Goal: Task Accomplishment & Management: Complete application form

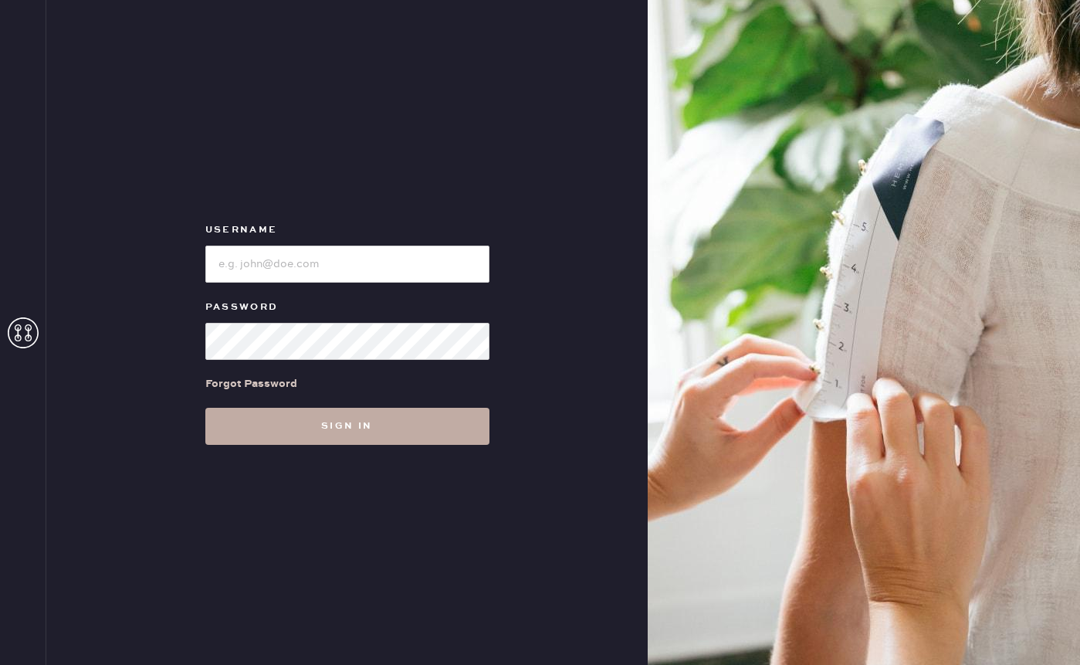
click at [368, 429] on button "Sign in" at bounding box center [347, 426] width 284 height 37
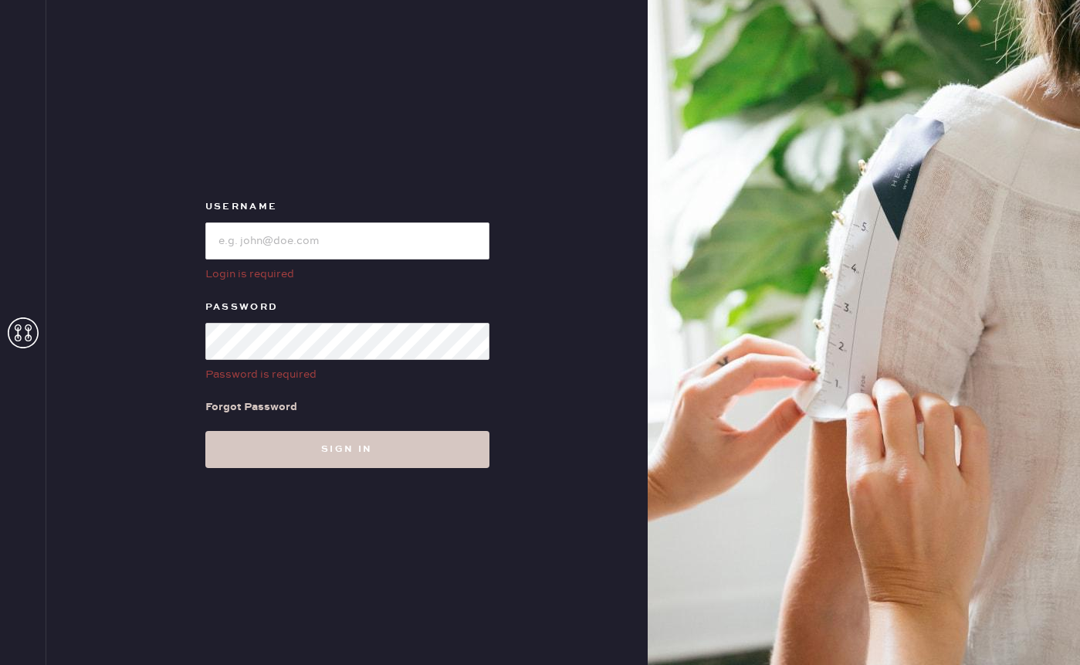
click at [340, 217] on div "Username" at bounding box center [347, 209] width 284 height 22
click at [340, 236] on input "loginName" at bounding box center [347, 240] width 284 height 37
type input "reformationnashville"
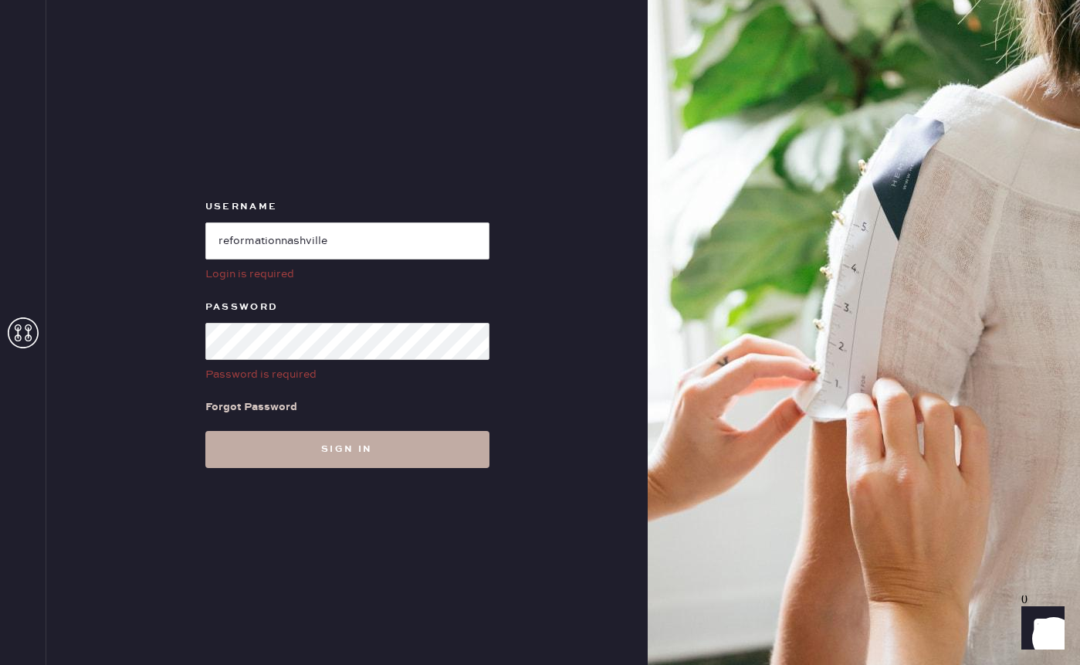
click at [324, 436] on button "Sign in" at bounding box center [347, 449] width 284 height 37
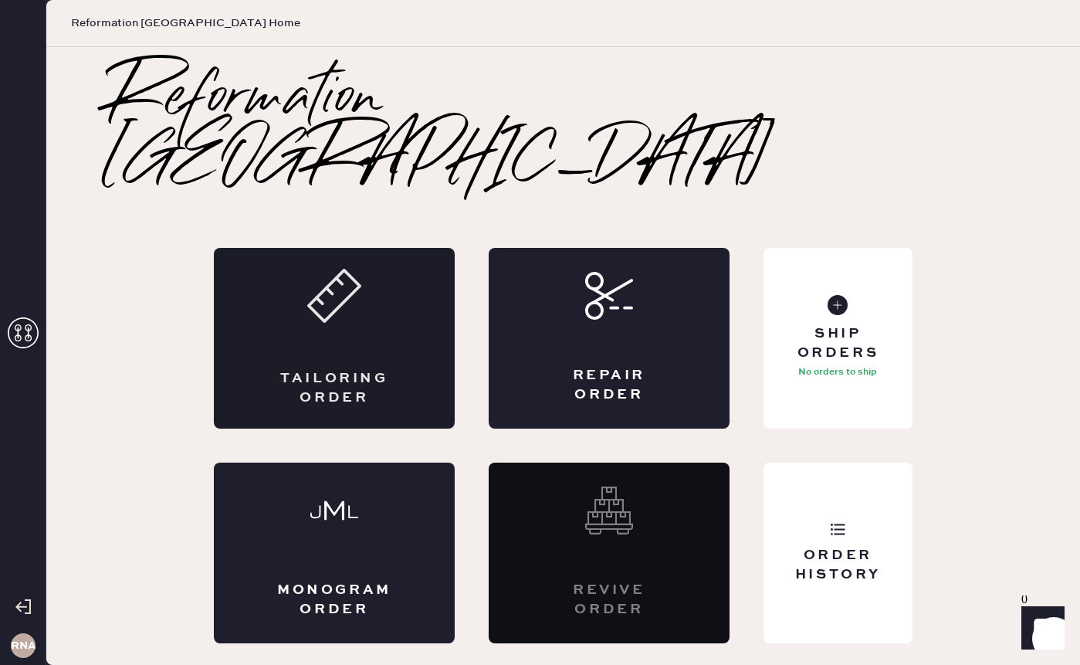
click at [395, 361] on div "Tailoring Order" at bounding box center [334, 338] width 241 height 181
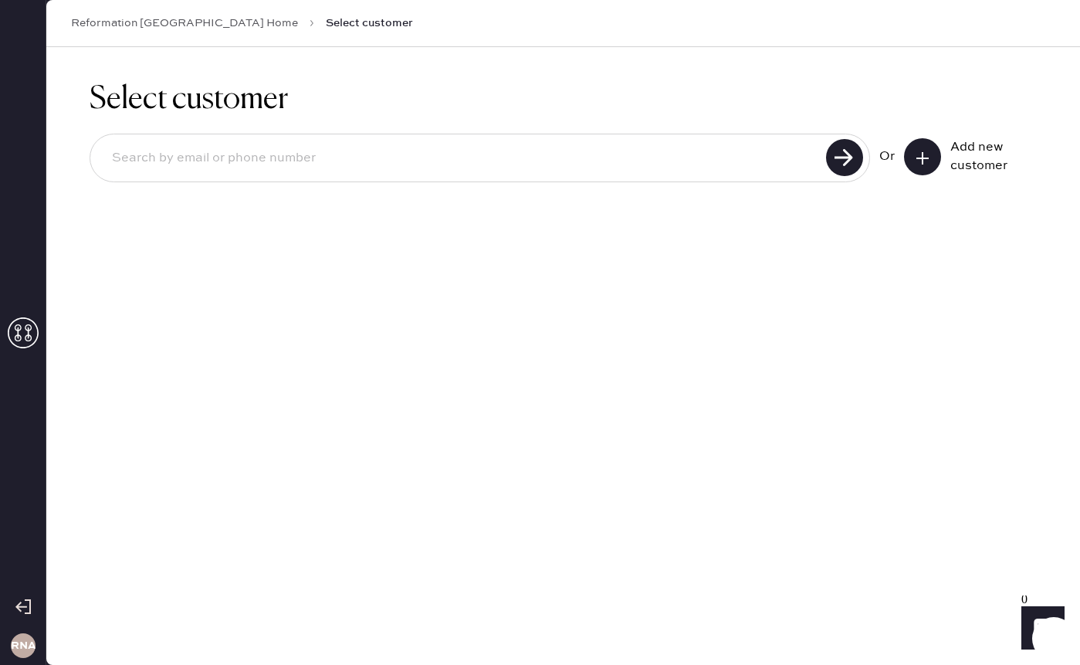
click at [355, 150] on input at bounding box center [461, 159] width 722 height 36
click at [307, 162] on input at bounding box center [461, 159] width 722 height 36
click at [853, 530] on div "Select customer Or Add new customer" at bounding box center [563, 356] width 1034 height 618
click at [693, 164] on input at bounding box center [461, 159] width 722 height 36
click at [137, 159] on input "S2061141" at bounding box center [461, 159] width 722 height 36
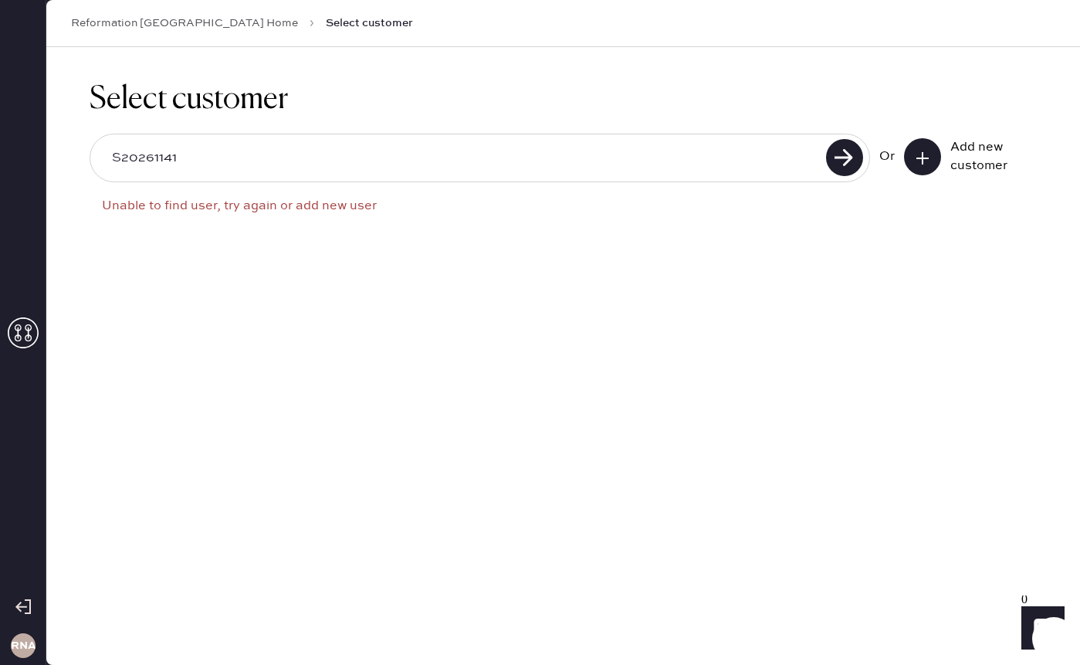
click at [730, 159] on input "S20261141" at bounding box center [461, 159] width 722 height 36
type input "[EMAIL_ADDRESS][DOMAIN_NAME]"
click at [925, 158] on use at bounding box center [923, 158] width 12 height 12
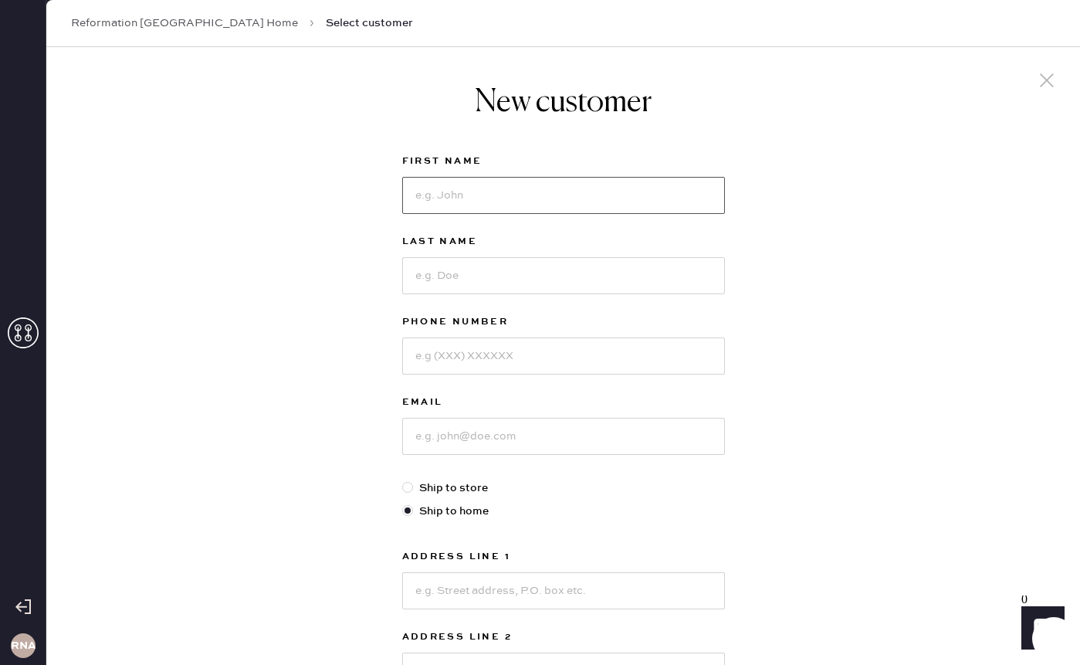
click at [455, 192] on input at bounding box center [563, 195] width 323 height 37
type input "[PERSON_NAME]"
click at [479, 358] on input at bounding box center [563, 355] width 323 height 37
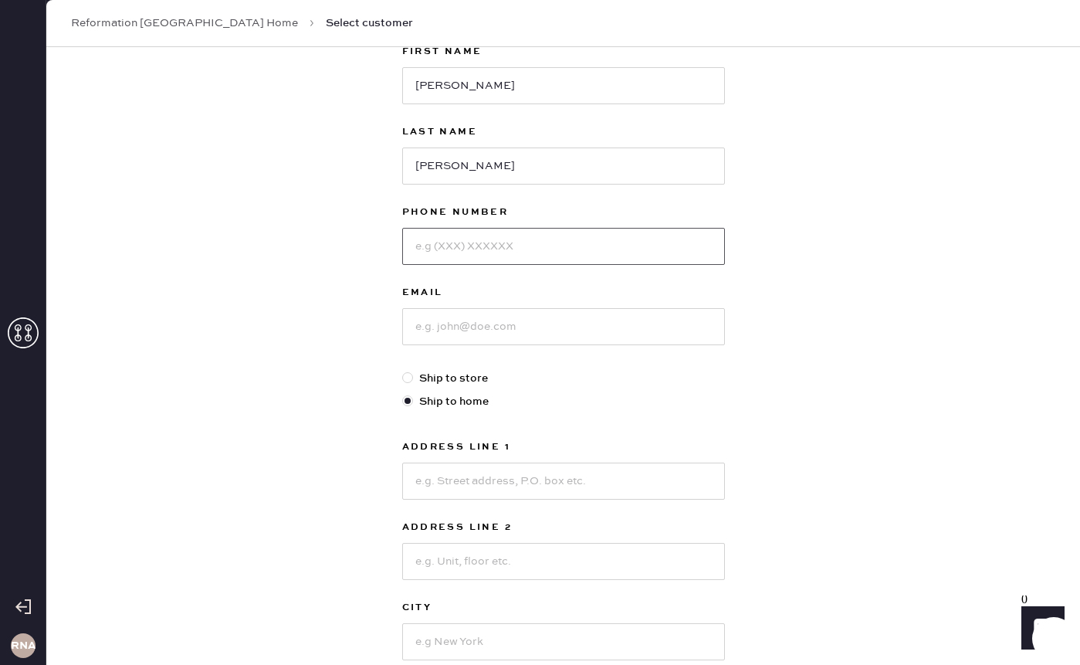
scroll to position [164, 0]
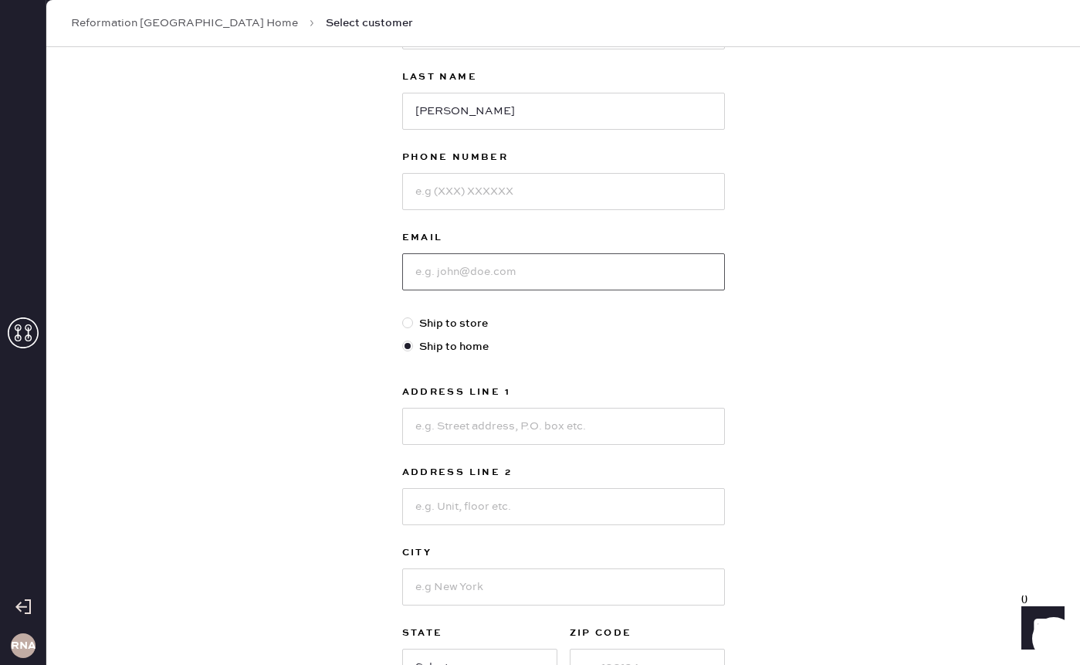
click at [463, 282] on input at bounding box center [563, 271] width 323 height 37
type input "marykatherynwells"
click at [546, 110] on input "[PERSON_NAME]" at bounding box center [563, 111] width 323 height 37
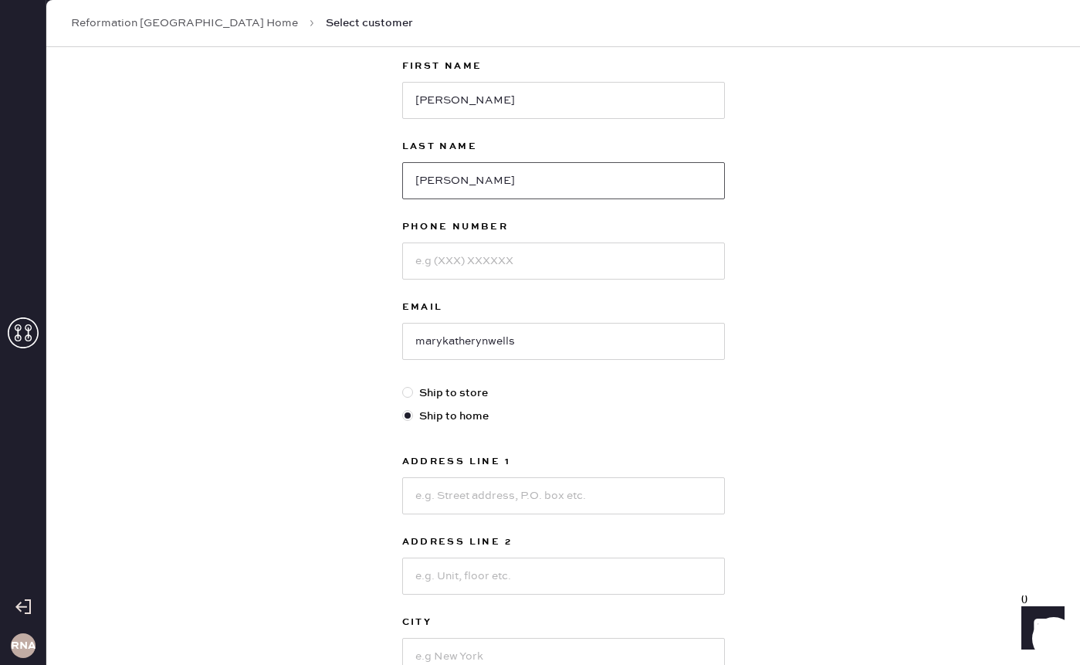
scroll to position [107, 0]
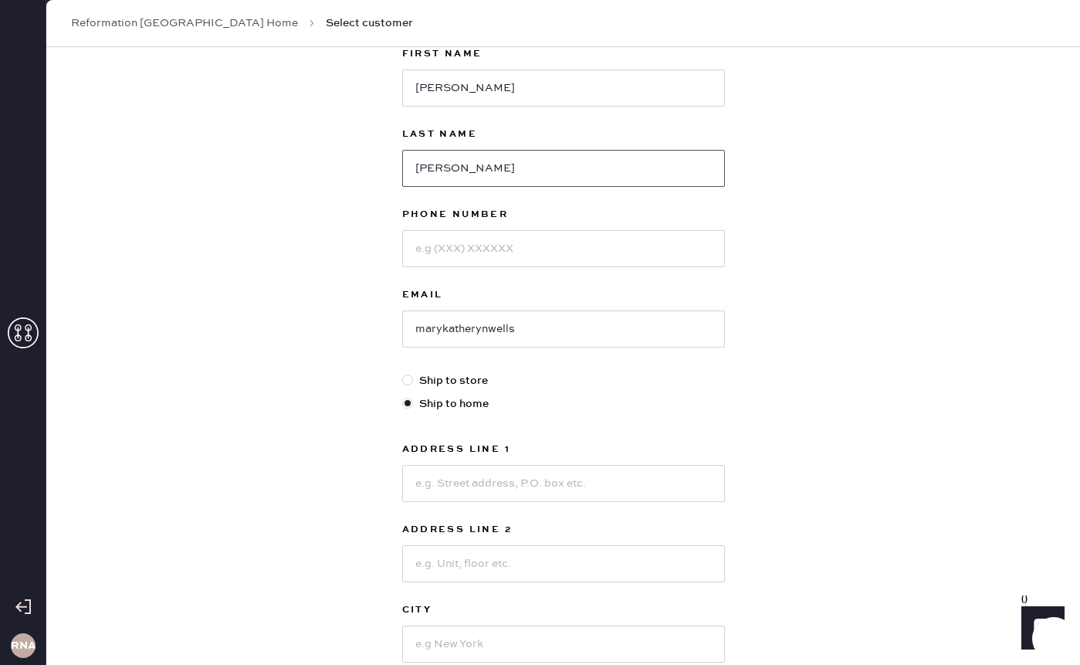
type input "[PERSON_NAME]"
click at [483, 255] on input at bounding box center [563, 248] width 323 height 37
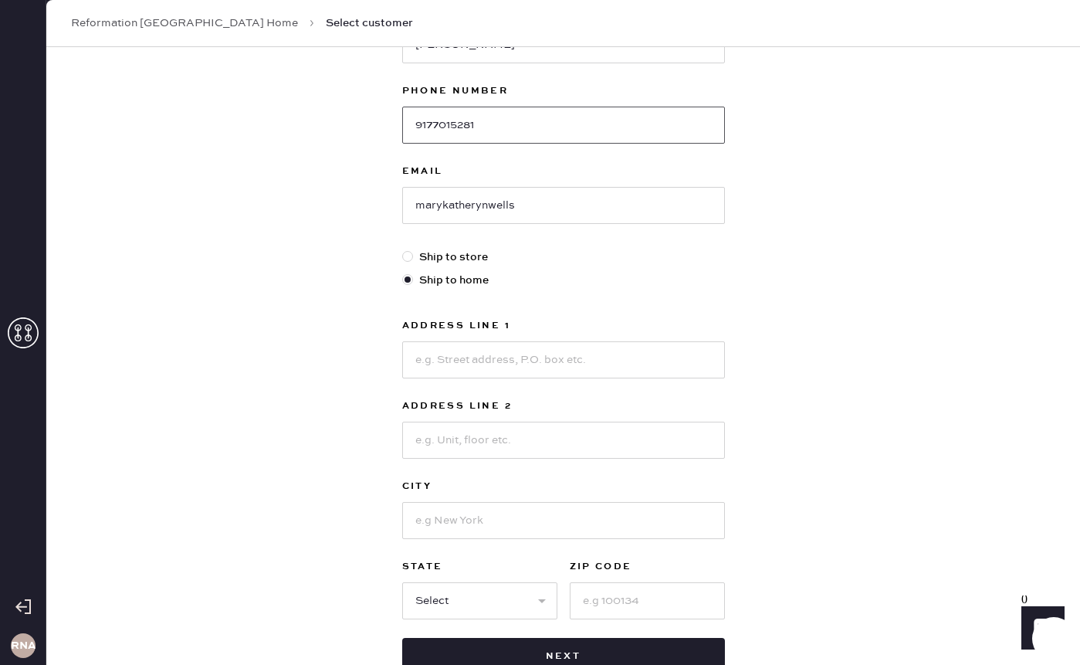
type input "9177015281"
click at [551, 209] on input "marykatherynwells" at bounding box center [563, 205] width 323 height 37
click at [467, 200] on input "marykatherynwells@gm" at bounding box center [563, 205] width 323 height 37
click at [473, 205] on input "marykatherynwells@gm" at bounding box center [563, 205] width 323 height 37
click at [600, 210] on input "marykathrynwells@gm" at bounding box center [563, 205] width 323 height 37
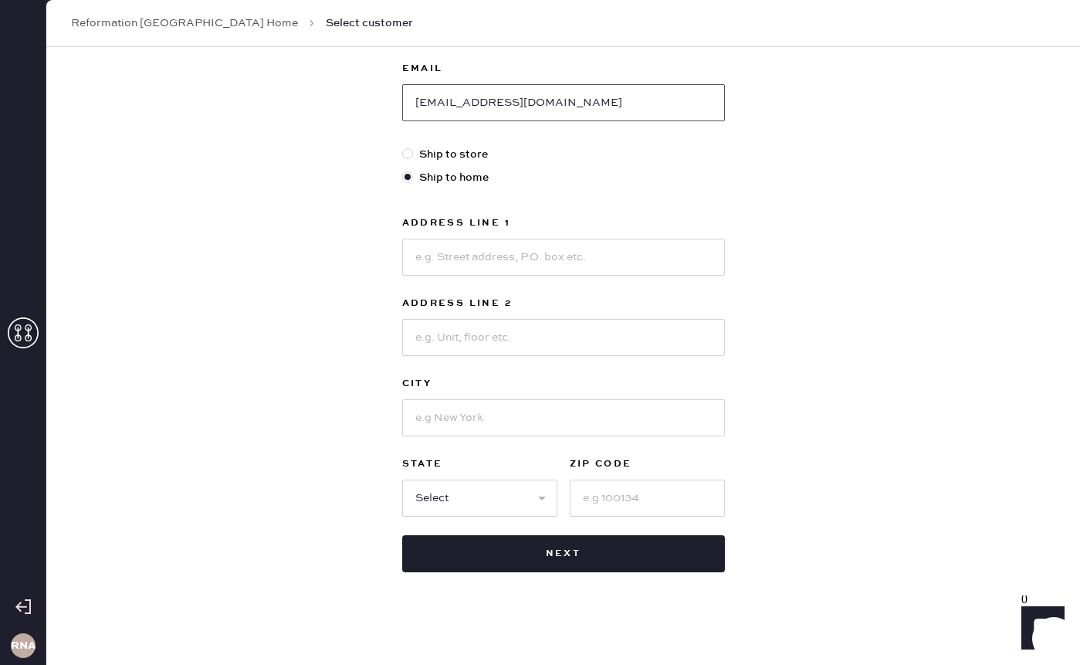
scroll to position [340, 0]
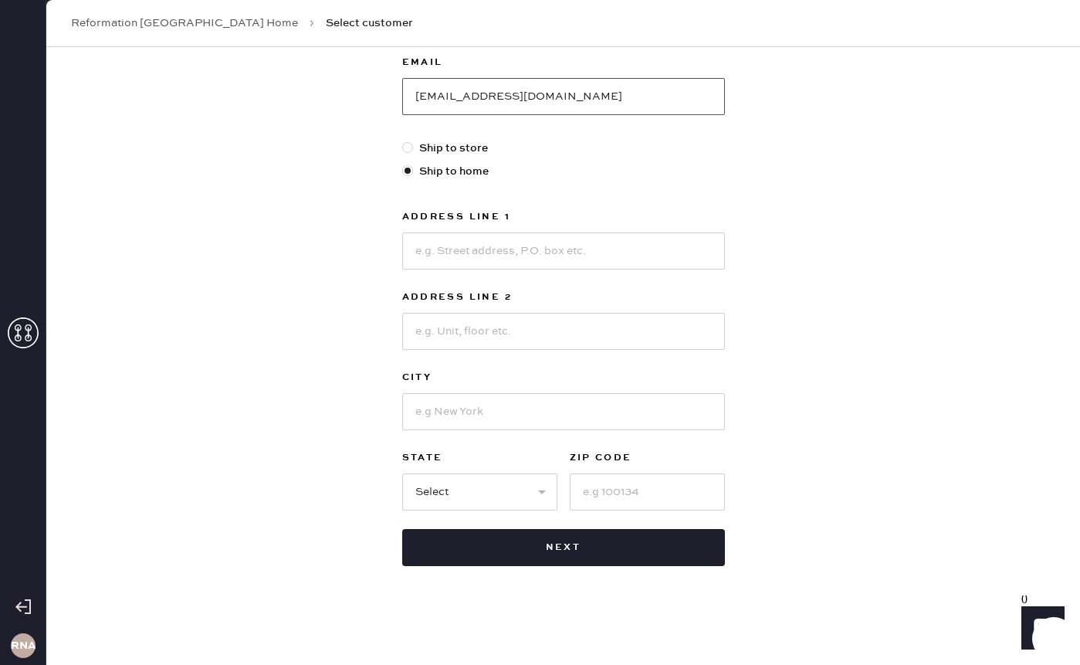
type input "[EMAIL_ADDRESS][DOMAIN_NAME]"
click at [548, 241] on input at bounding box center [563, 250] width 323 height 37
type input "[STREET_ADDRESS]"
click at [535, 404] on input at bounding box center [563, 411] width 323 height 37
type input "[GEOGRAPHIC_DATA]"
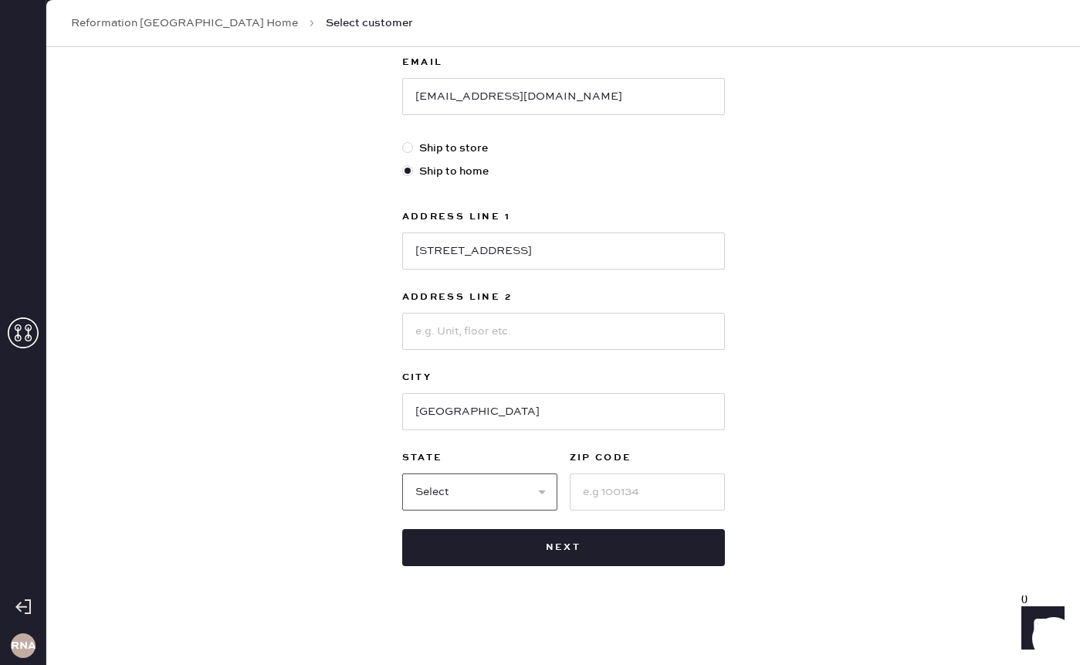
click at [483, 497] on select "Select AK AL AR AZ CA CO CT [GEOGRAPHIC_DATA] DE FL [GEOGRAPHIC_DATA] HI [GEOGR…" at bounding box center [479, 491] width 155 height 37
select select "TN"
click at [643, 490] on input at bounding box center [647, 491] width 155 height 37
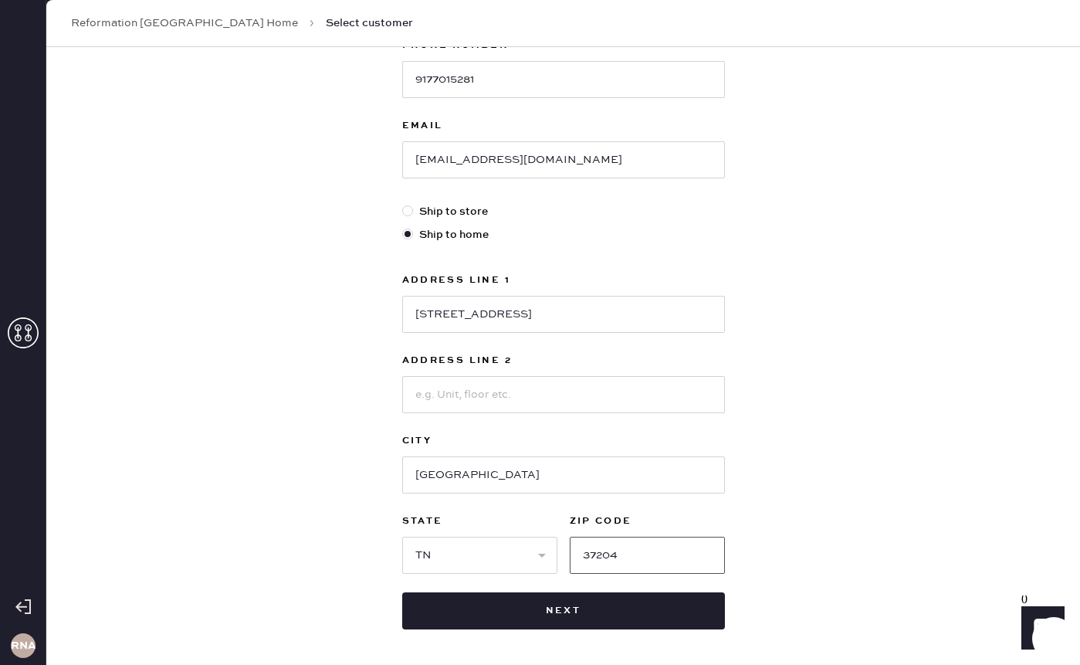
scroll to position [277, 0]
type input "37204"
click at [446, 312] on input "[STREET_ADDRESS]" at bounding box center [563, 313] width 323 height 37
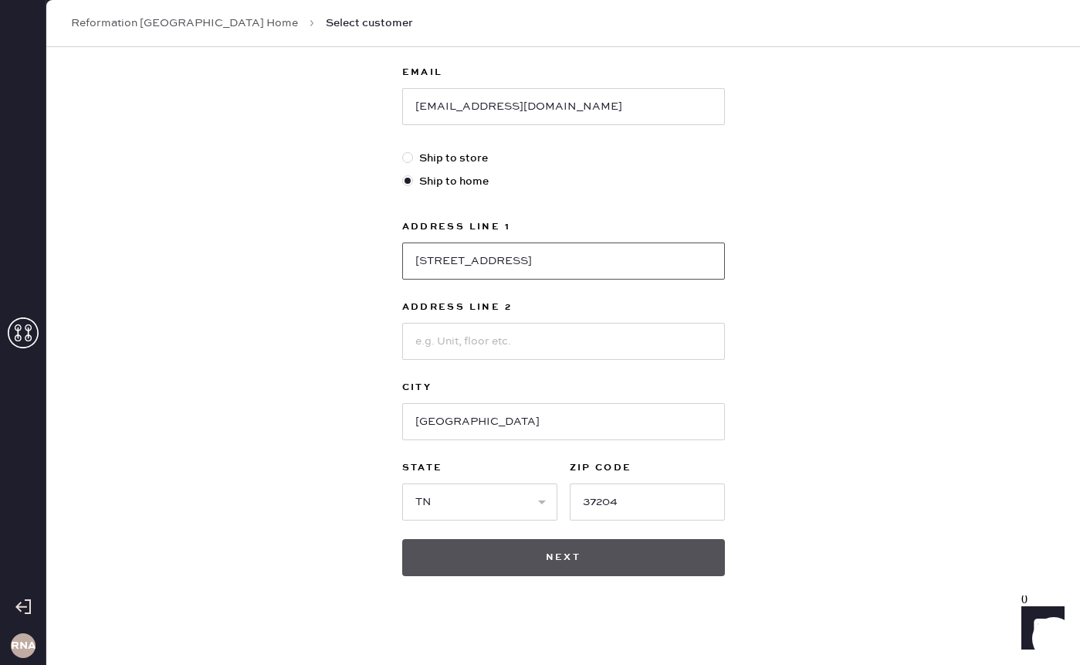
scroll to position [332, 0]
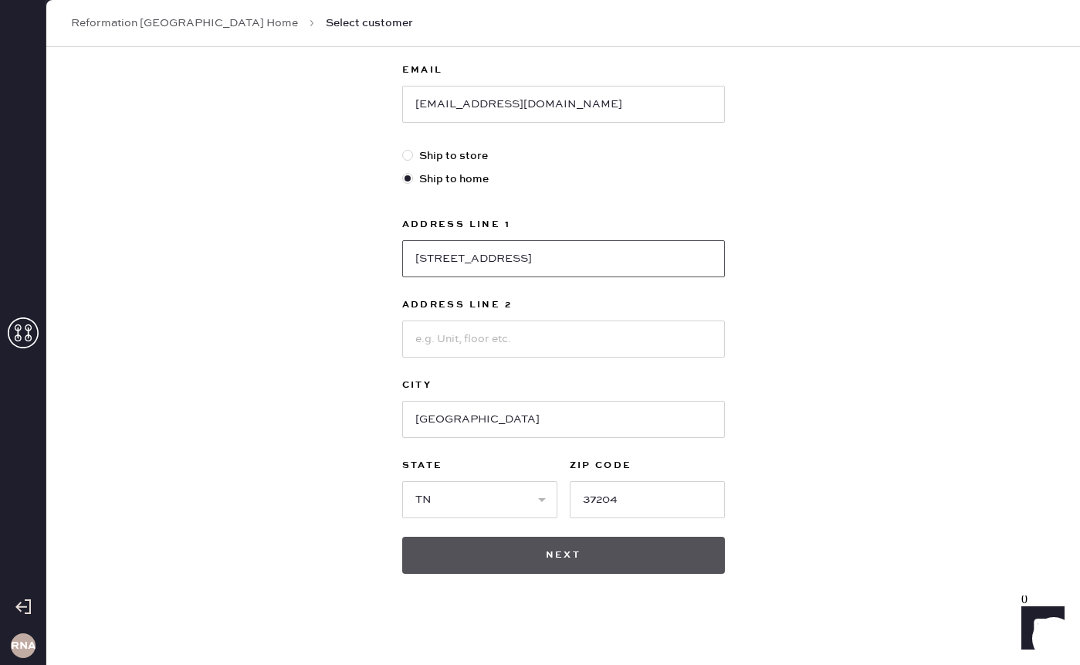
type input "[STREET_ADDRESS]"
click at [536, 559] on button "Next" at bounding box center [563, 555] width 323 height 37
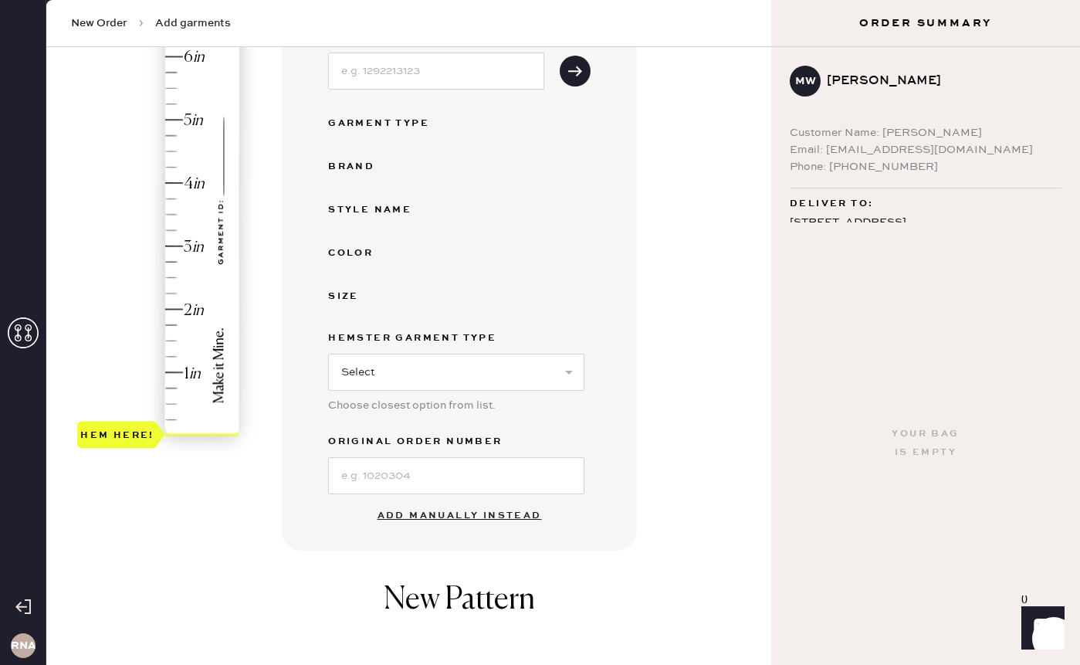
scroll to position [263, 0]
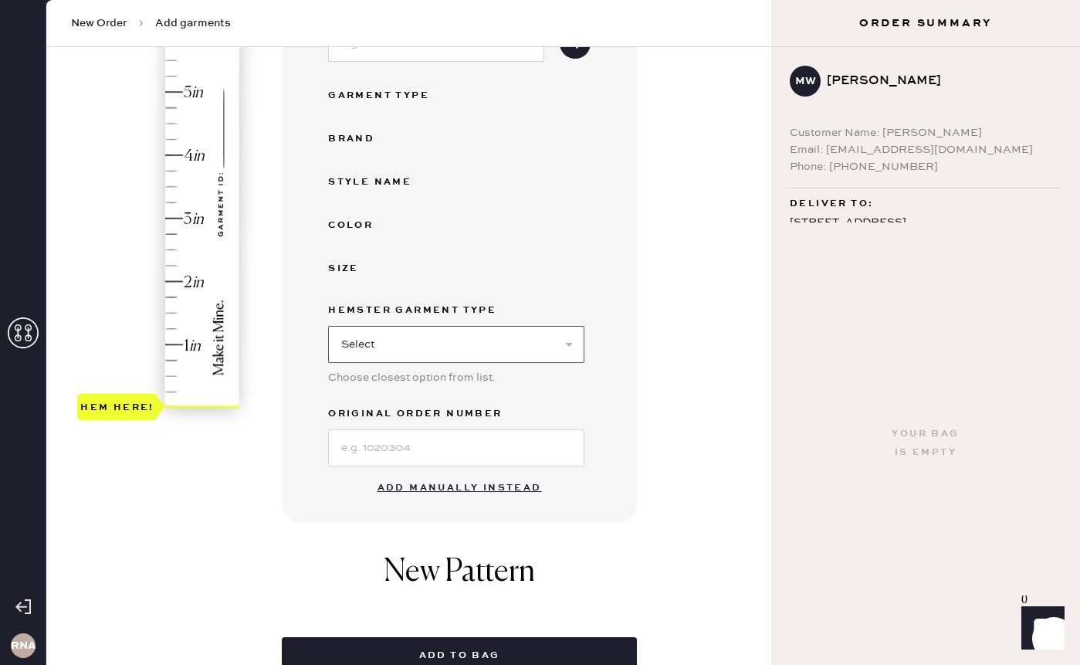
click at [413, 356] on select "Select Basic Skirt Jeans Leggings Pants Shorts Basic Sleeved Dress Basic Sleeve…" at bounding box center [456, 344] width 256 height 37
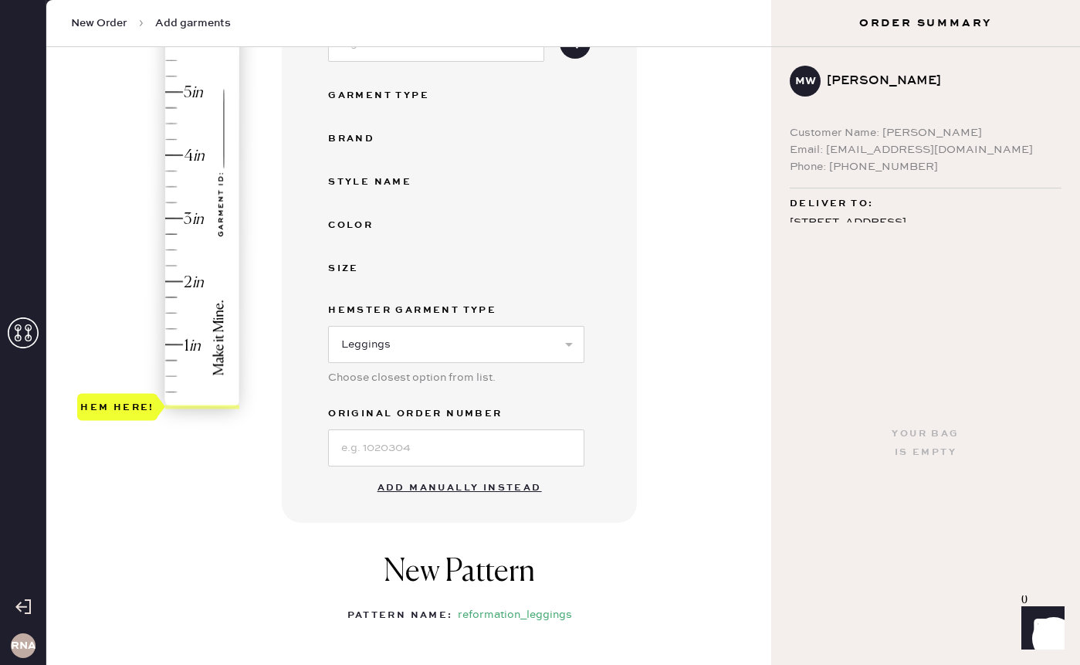
click at [367, 369] on div "Choose closest option from list." at bounding box center [456, 377] width 256 height 17
click at [367, 354] on select "Select Basic Skirt Jeans Leggings Pants Shorts Basic Sleeved Dress Basic Sleeve…" at bounding box center [456, 344] width 256 height 37
select select "2"
click at [422, 445] on input at bounding box center [456, 447] width 256 height 37
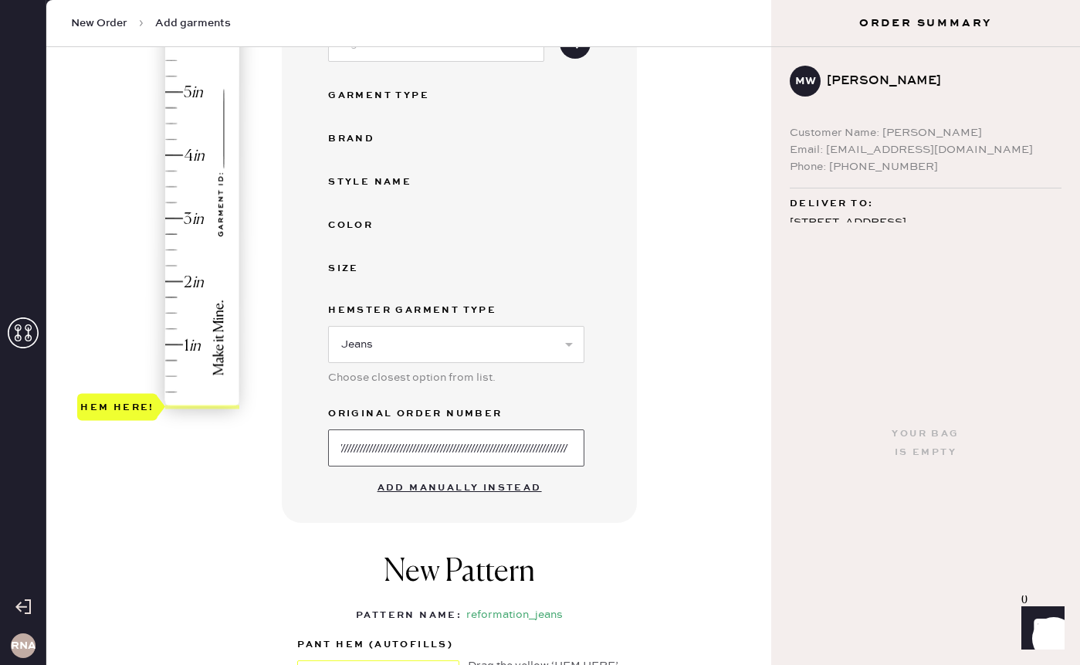
scroll to position [0, 1429]
type input "z?/////////////////////////////////////////////////////////////////////////////…"
click at [443, 449] on input "z?/////////////////////////////////////////////////////////////////////////////…" at bounding box center [456, 447] width 256 height 37
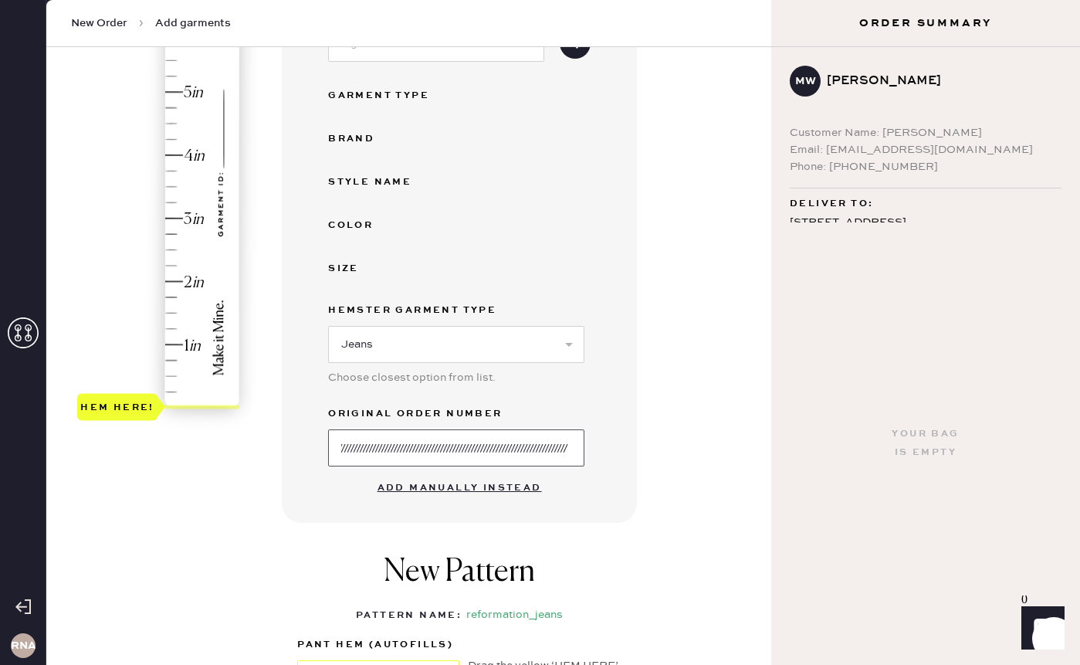
click at [443, 449] on input "z?/////////////////////////////////////////////////////////////////////////////…" at bounding box center [456, 447] width 256 height 37
drag, startPoint x: 435, startPoint y: 460, endPoint x: 399, endPoint y: 460, distance: 35.5
click at [435, 455] on input at bounding box center [456, 447] width 256 height 37
click at [317, 499] on div "Garment details Enter SKU or scan UPC to auto-fill garment details UPC or SKU G…" at bounding box center [459, 207] width 355 height 632
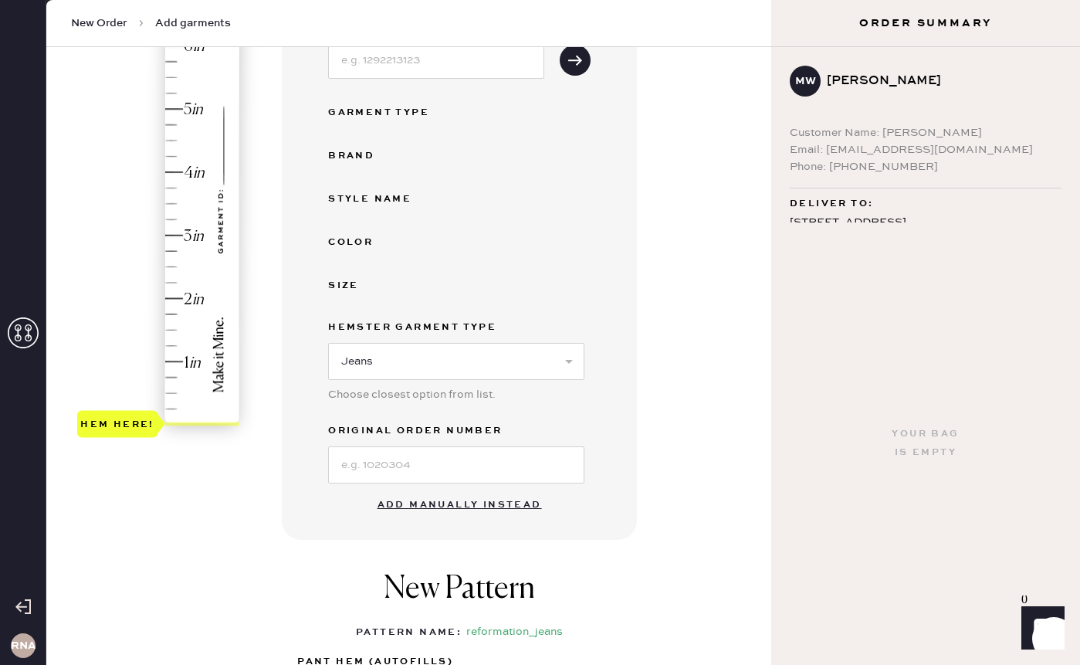
scroll to position [241, 0]
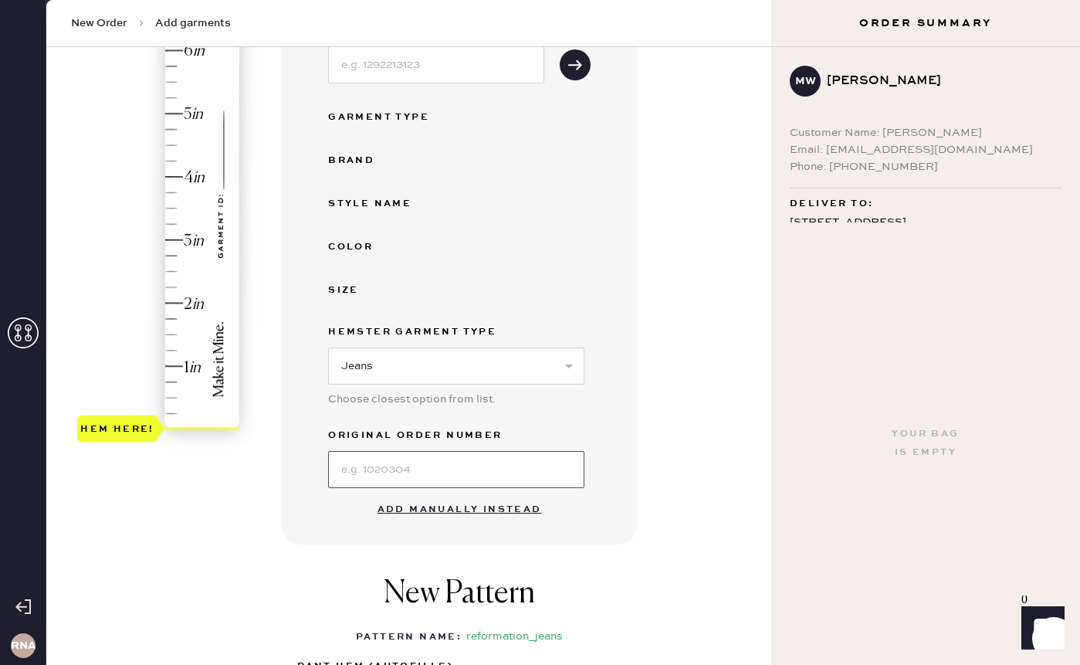
click at [399, 472] on input at bounding box center [456, 469] width 256 height 37
type input "s20261141"
click at [330, 528] on div "Garment details Enter SKU or scan UPC to auto-fill garment details UPC or SKU G…" at bounding box center [459, 229] width 355 height 632
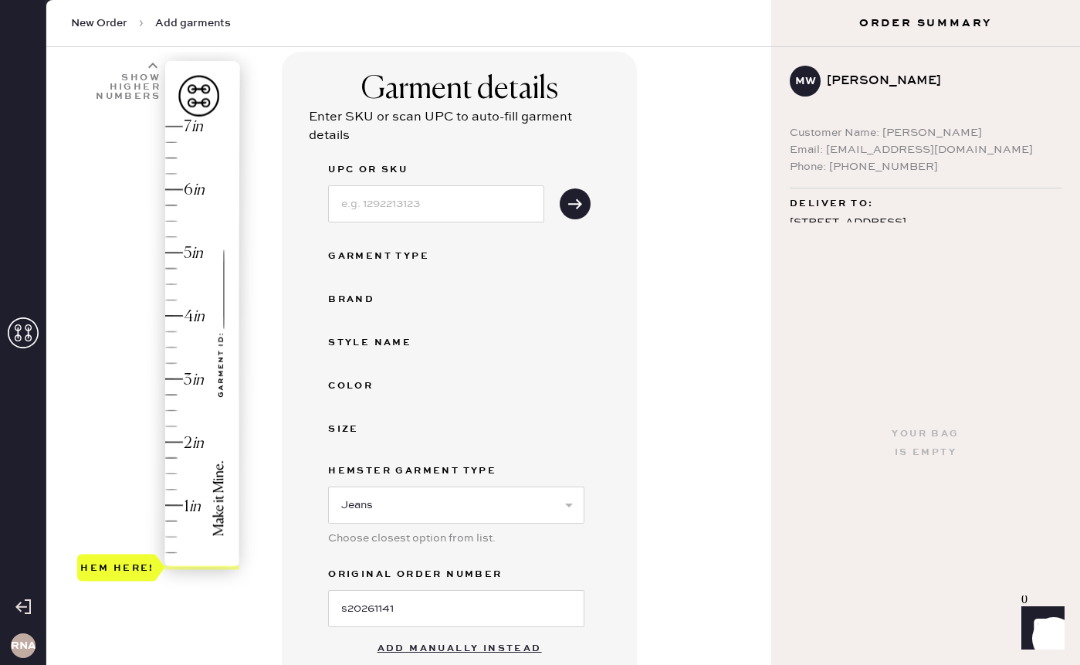
scroll to position [101, 0]
click at [415, 176] on label "UPC or SKU" at bounding box center [436, 170] width 216 height 19
click at [415, 198] on input at bounding box center [436, 204] width 216 height 37
click at [578, 205] on use "submit" at bounding box center [575, 204] width 14 height 10
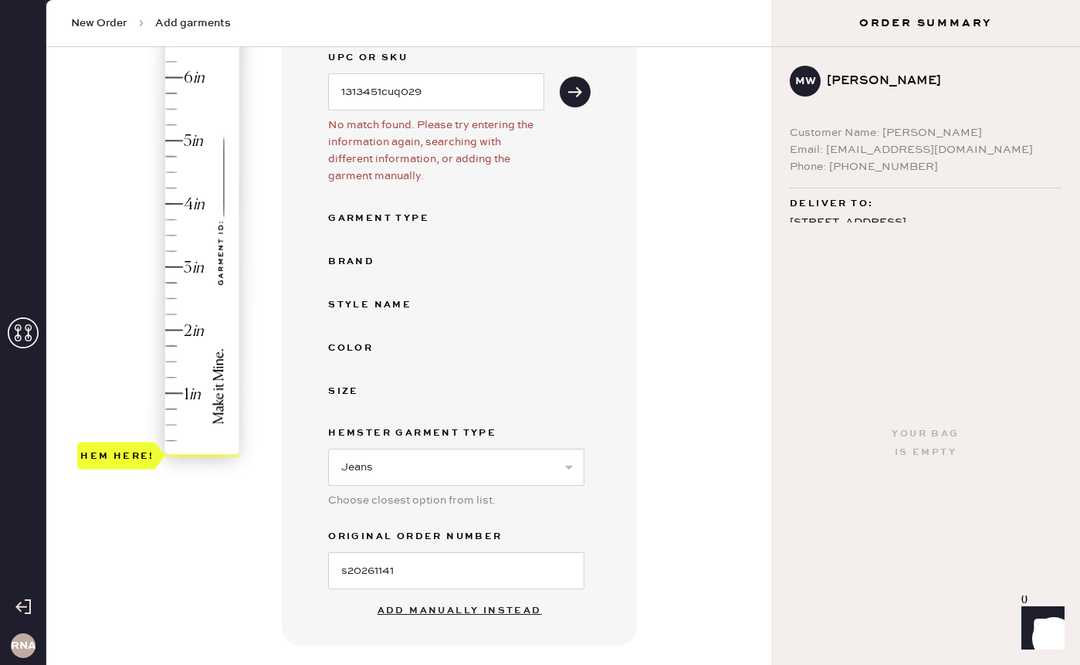
scroll to position [215, 0]
click at [403, 90] on input "1313451cuq029" at bounding box center [436, 91] width 216 height 37
click at [573, 83] on icon "submit" at bounding box center [575, 90] width 15 height 15
click at [577, 92] on icon "submit" at bounding box center [575, 90] width 15 height 15
click at [585, 92] on button "submit" at bounding box center [575, 91] width 31 height 31
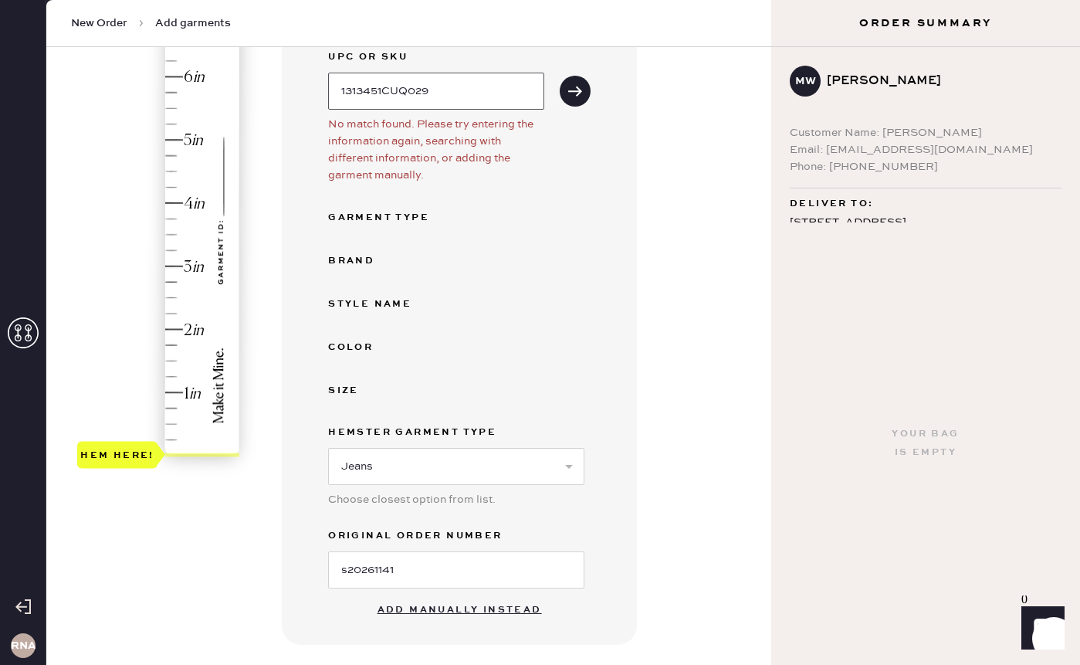
click at [483, 93] on input "1313451CUQ029" at bounding box center [436, 91] width 216 height 37
click at [358, 83] on input "1313451CUQ029" at bounding box center [436, 91] width 216 height 37
click at [366, 90] on input "1313451CUQ029" at bounding box center [436, 91] width 216 height 37
click at [369, 90] on input "1313451CUQ029" at bounding box center [436, 91] width 216 height 37
click at [379, 90] on input "1313451CUQ029" at bounding box center [436, 91] width 216 height 37
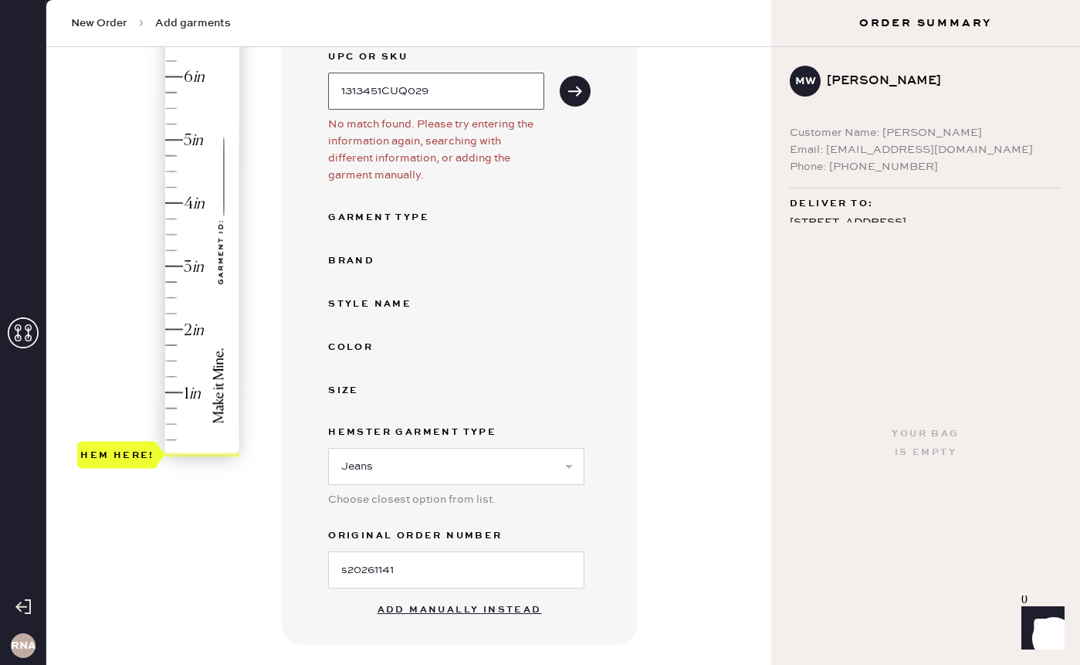
click at [389, 91] on input "1313451CUQ029" at bounding box center [436, 91] width 216 height 37
click at [458, 101] on input "1313451CUQ029" at bounding box center [436, 91] width 216 height 37
type input "1313451CUQ"
click at [573, 101] on button "submit" at bounding box center [575, 91] width 31 height 31
click at [410, 215] on div "Garment Type" at bounding box center [390, 218] width 124 height 19
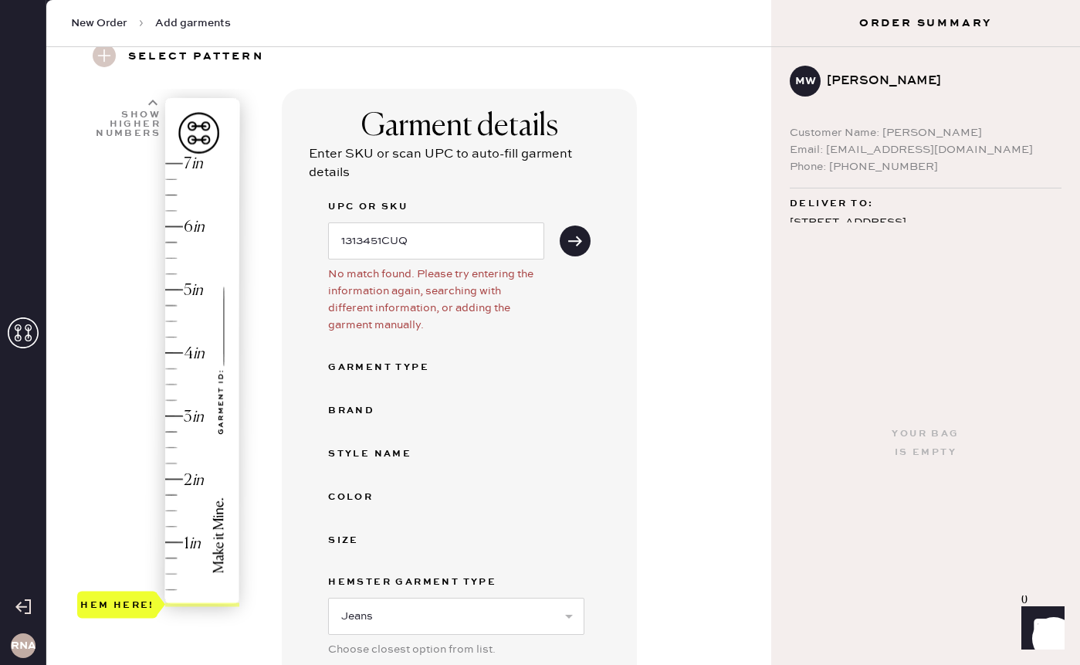
scroll to position [66, 0]
type input "4.25"
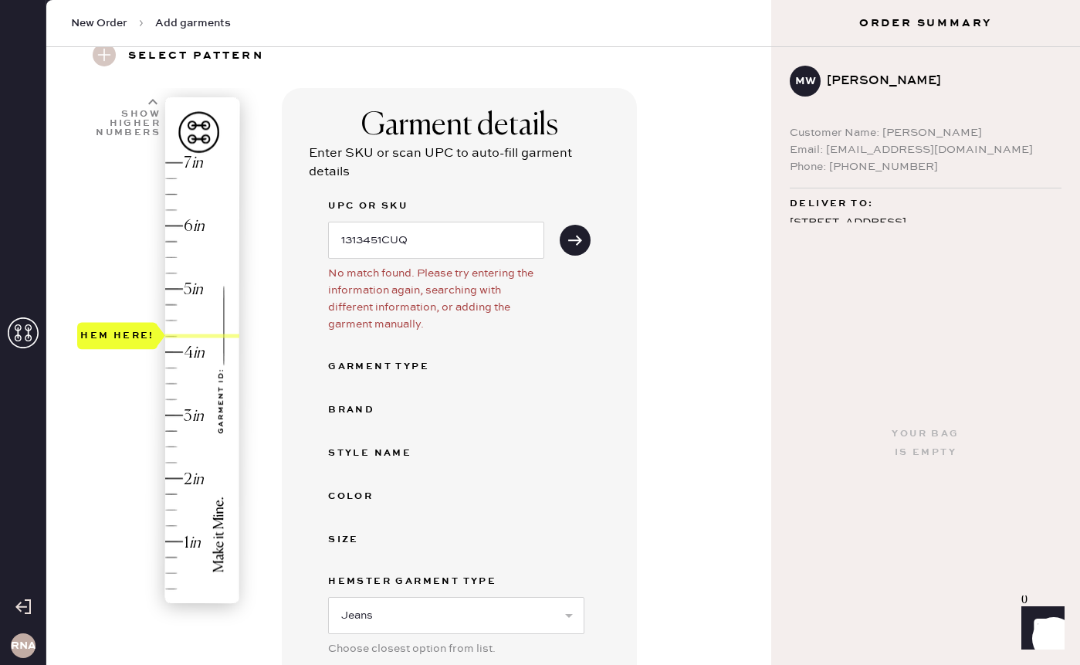
drag, startPoint x: 139, startPoint y: 598, endPoint x: 159, endPoint y: 332, distance: 266.4
click at [158, 332] on div "Hem here!" at bounding box center [117, 336] width 80 height 27
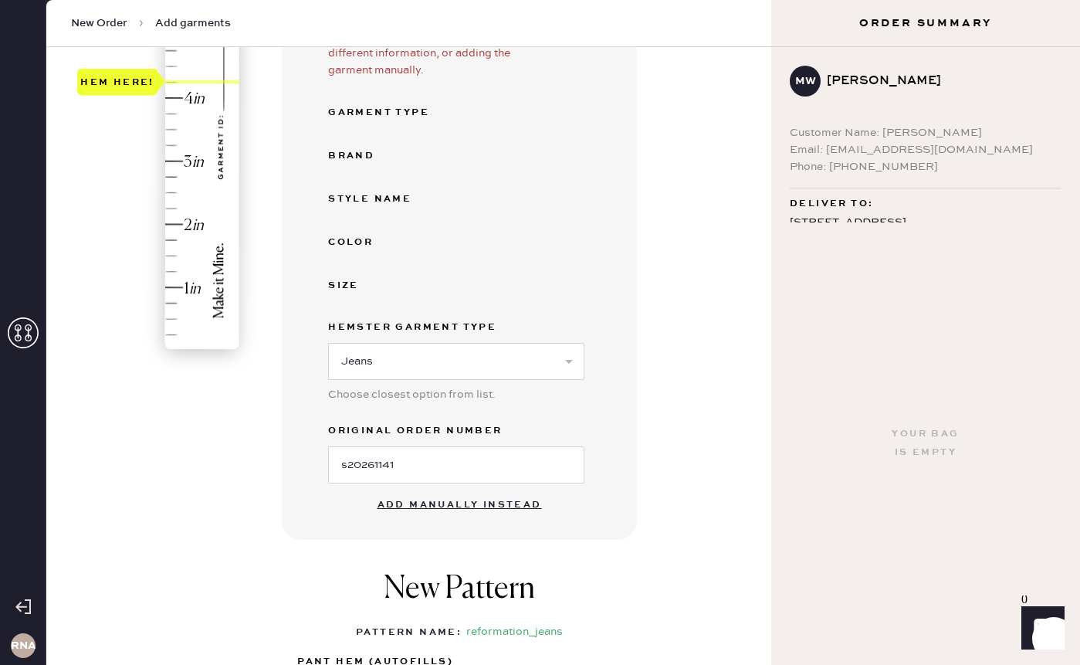
scroll to position [499, 0]
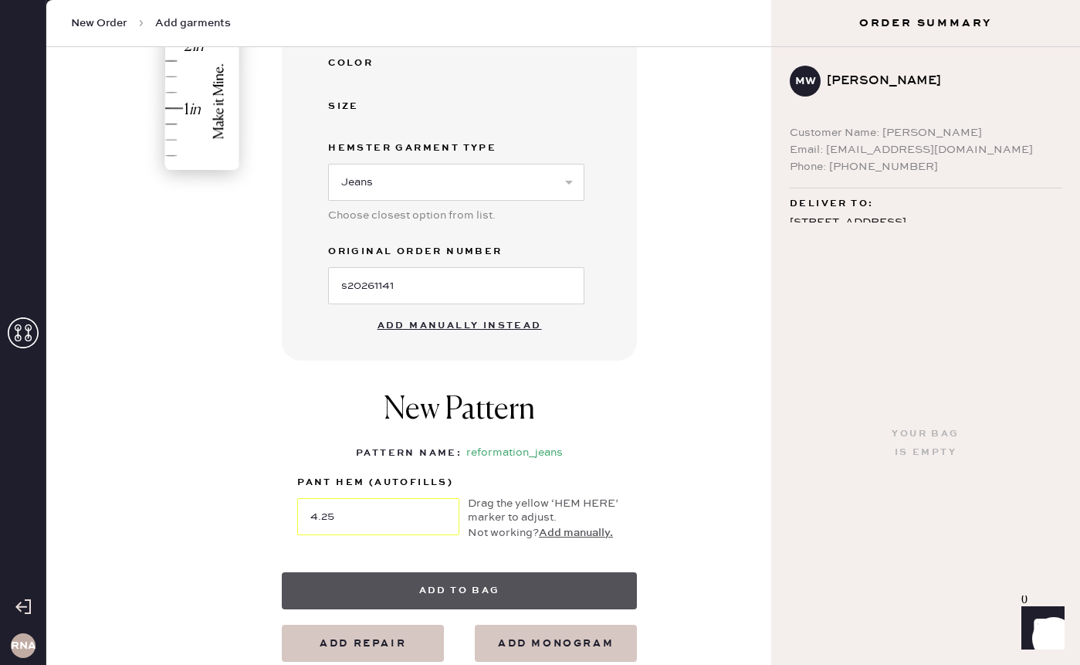
click at [420, 591] on button "Add to bag" at bounding box center [459, 590] width 355 height 37
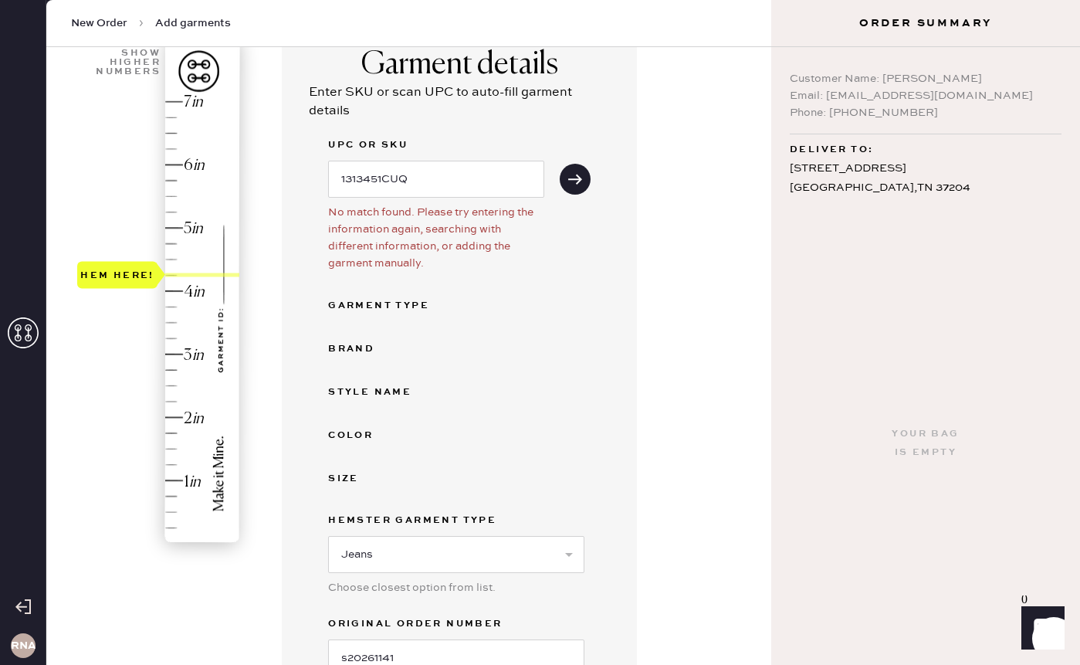
scroll to position [122, 0]
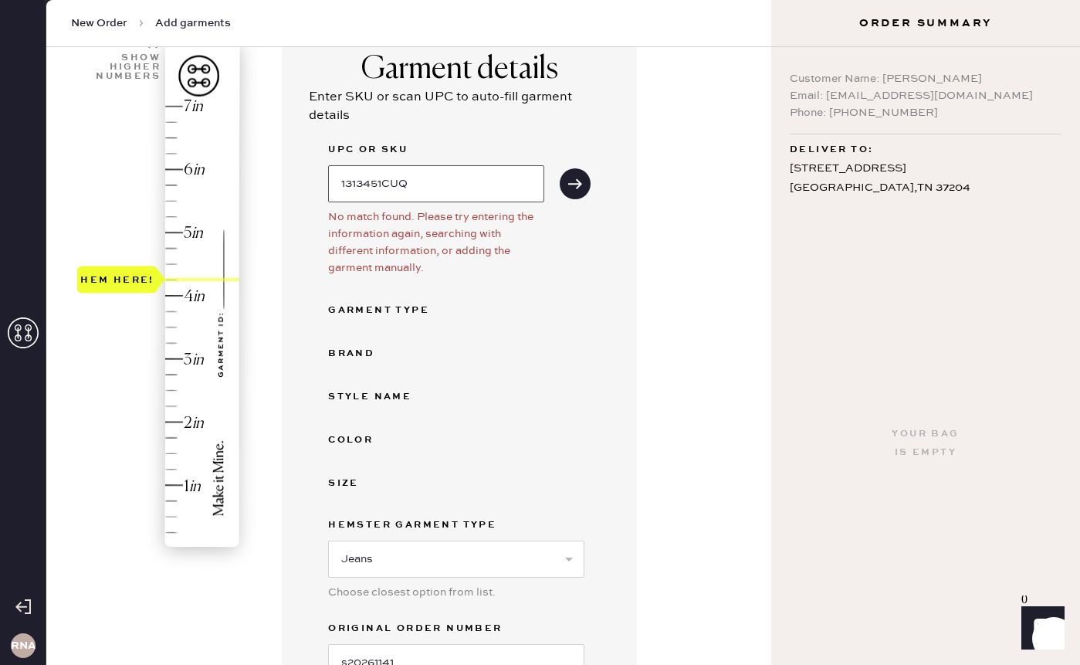
click at [447, 199] on input "1313451CUQ" at bounding box center [436, 183] width 216 height 37
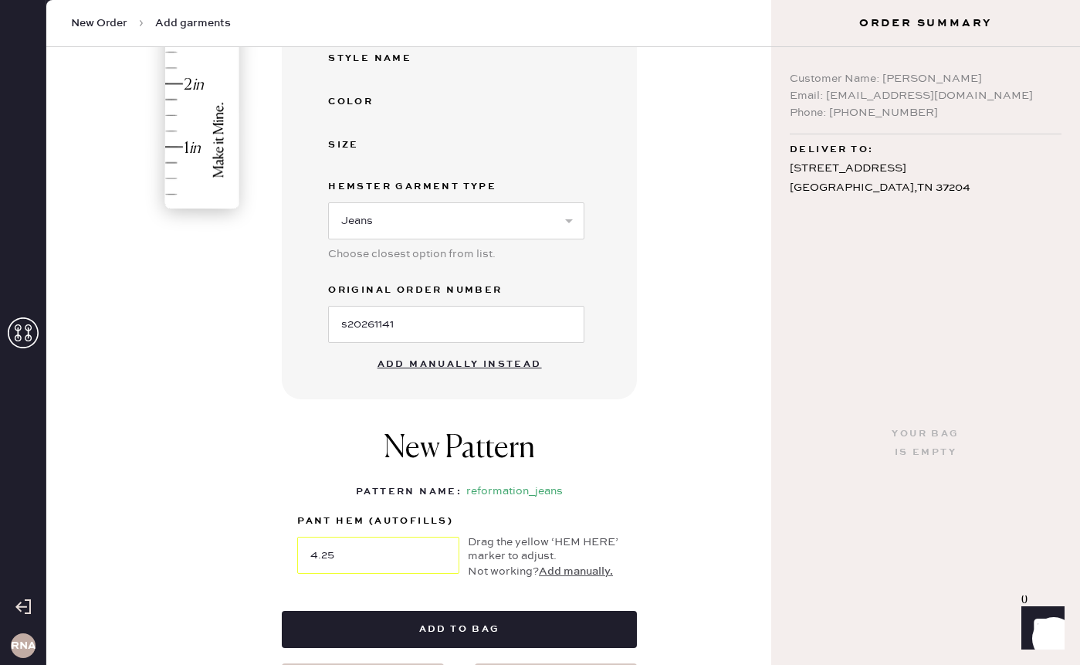
scroll to position [462, 0]
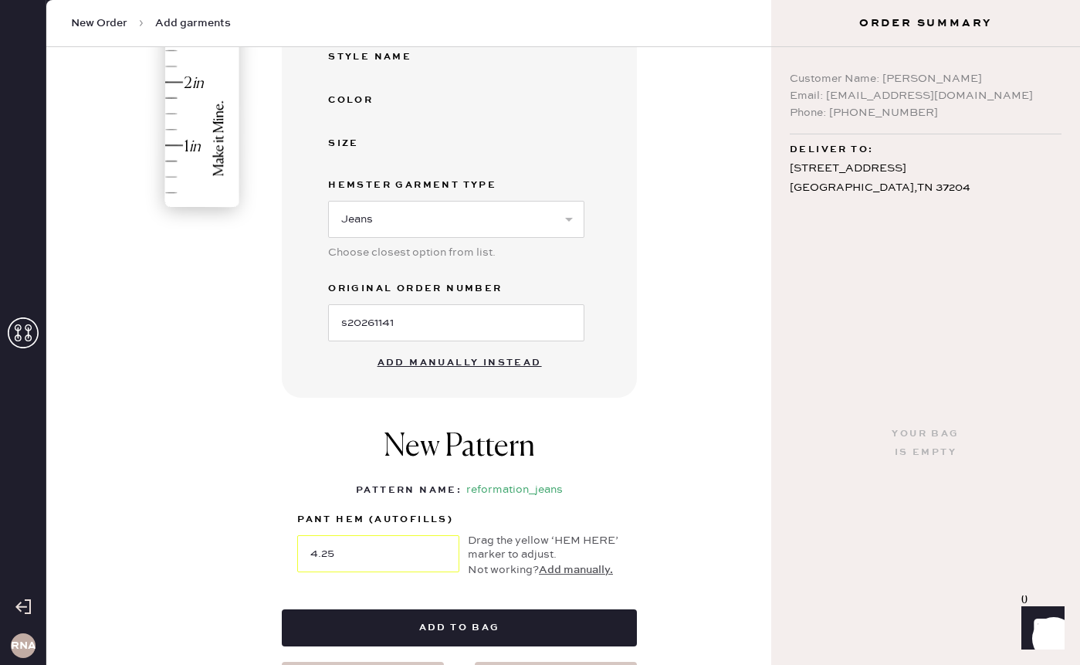
click at [444, 357] on button "Add manually instead" at bounding box center [459, 363] width 183 height 31
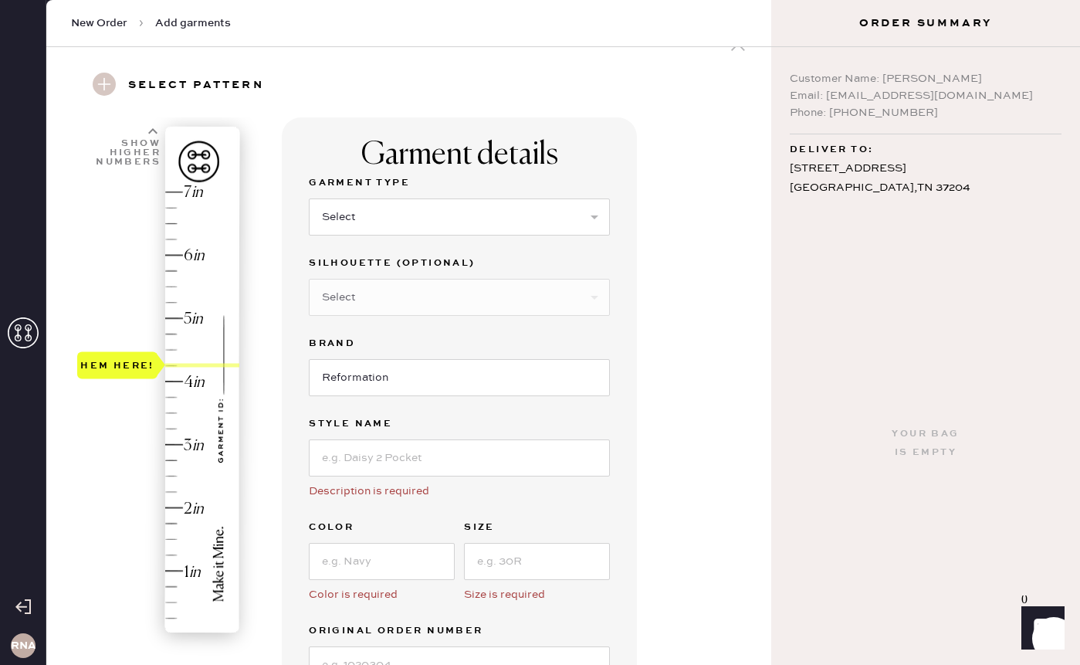
scroll to position [11, 0]
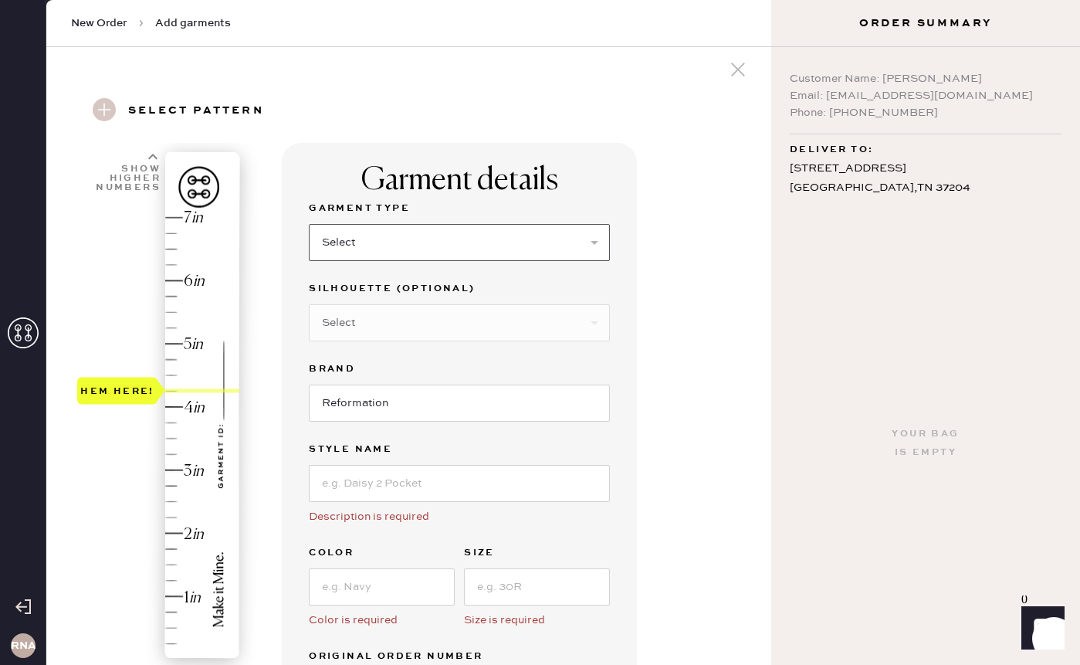
click at [386, 249] on select "Select Basic Skirt Jeans Leggings Pants Shorts Basic Sleeved Dress Basic Sleeve…" at bounding box center [459, 242] width 301 height 37
select select "2"
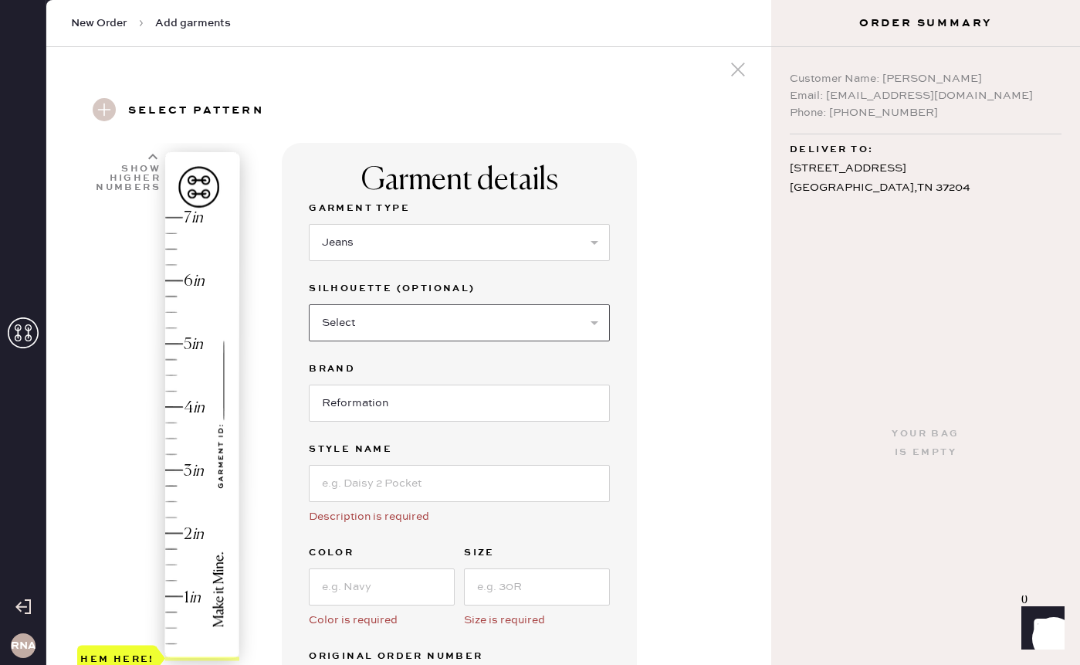
click at [381, 320] on select "Select Shorts Cropped Flare Boot Cut Straight Skinny Other" at bounding box center [459, 322] width 301 height 37
select select "other"
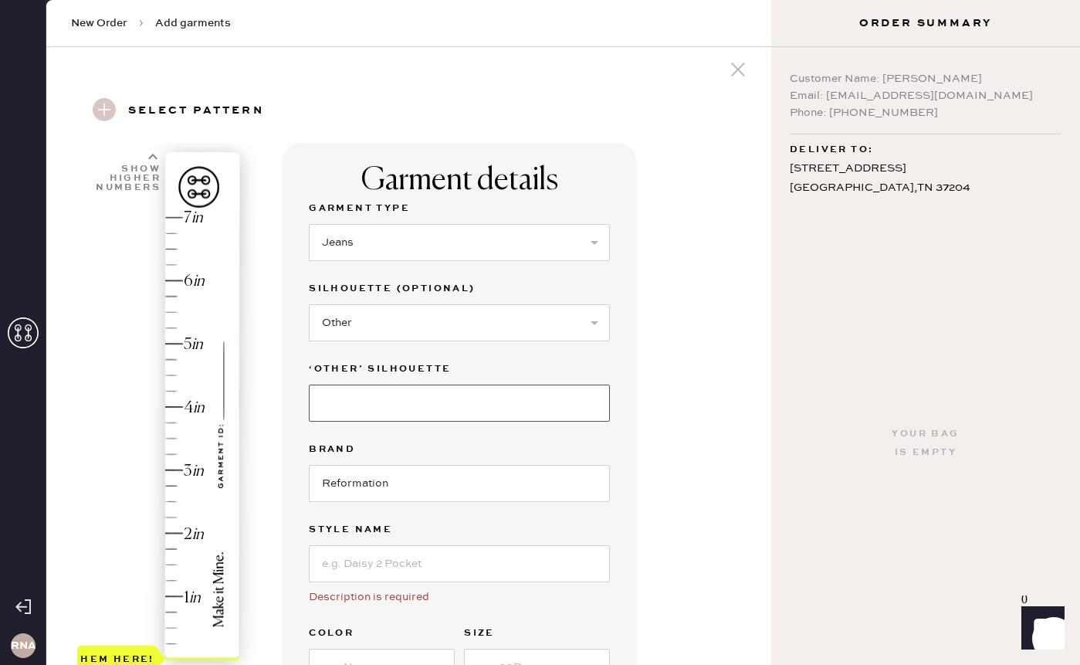
click at [368, 396] on input at bounding box center [459, 403] width 301 height 37
type input "Slouchy/Wide Leg"
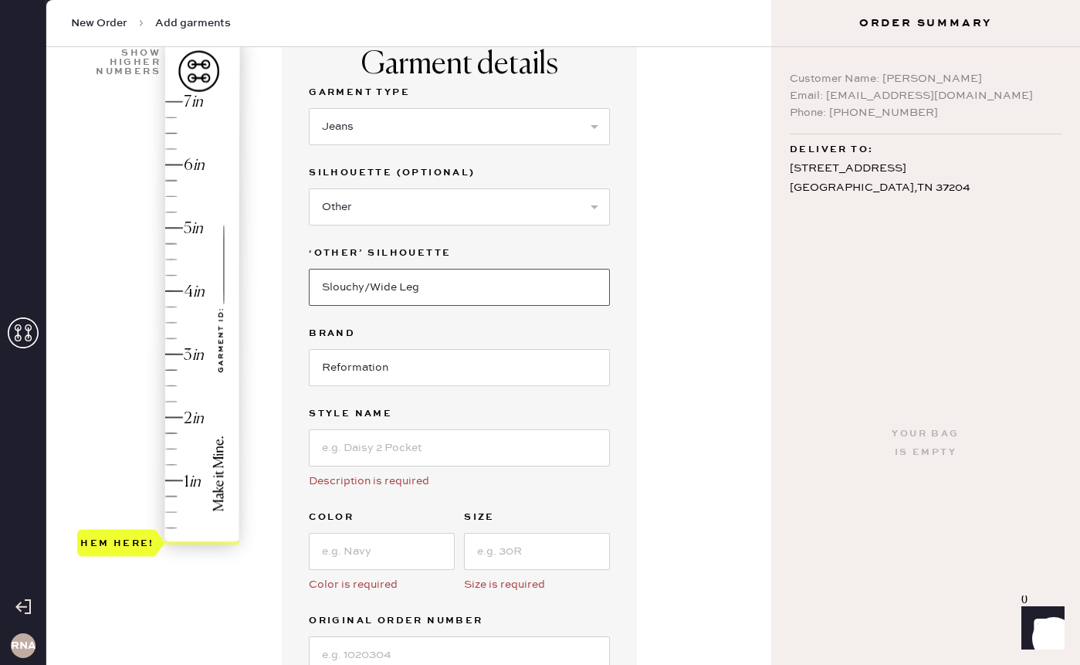
scroll to position [127, 0]
click at [380, 453] on input at bounding box center [459, 447] width 301 height 37
type input "[PERSON_NAME]"
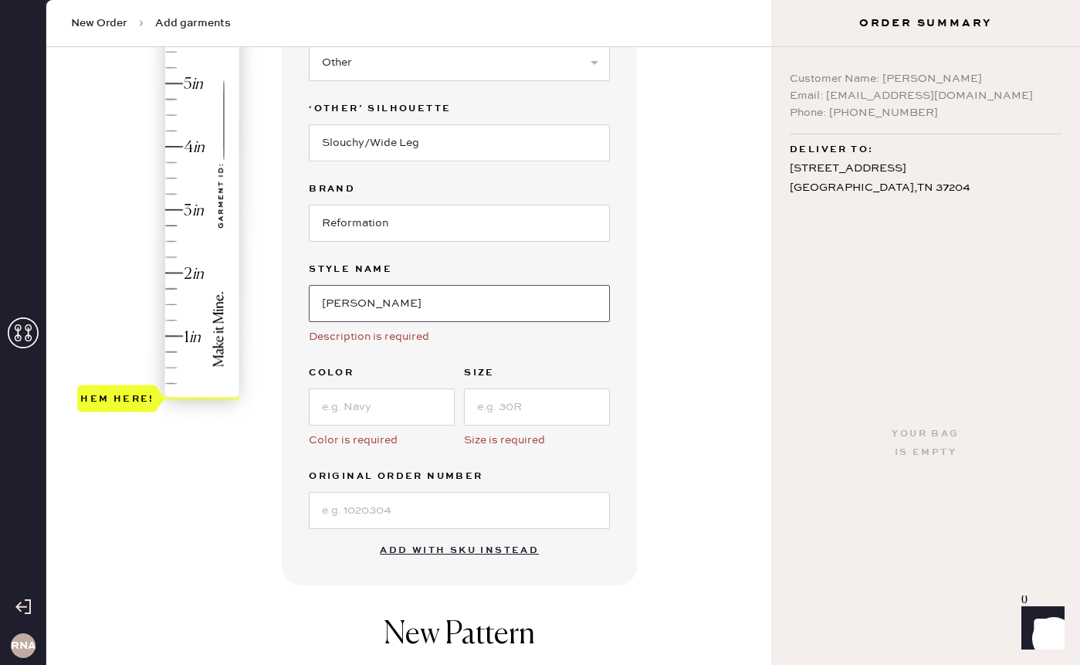
scroll to position [272, 0]
click at [365, 420] on input at bounding box center [382, 406] width 146 height 37
type input "Cloquet"
click at [533, 407] on input at bounding box center [537, 406] width 146 height 37
type input "29"
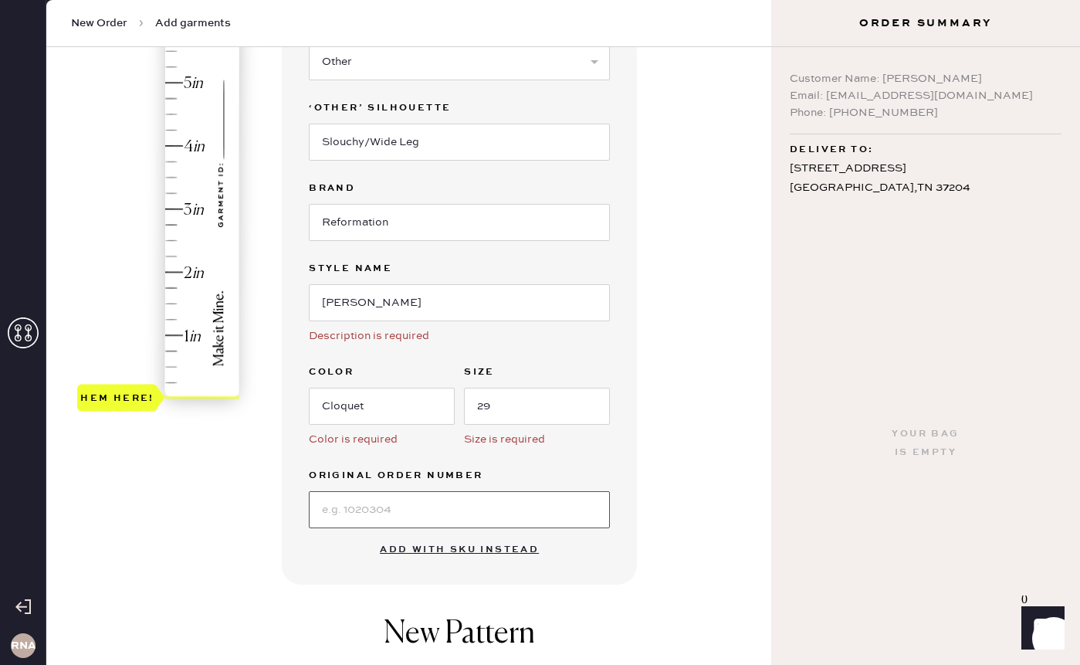
click at [470, 505] on input at bounding box center [459, 509] width 301 height 37
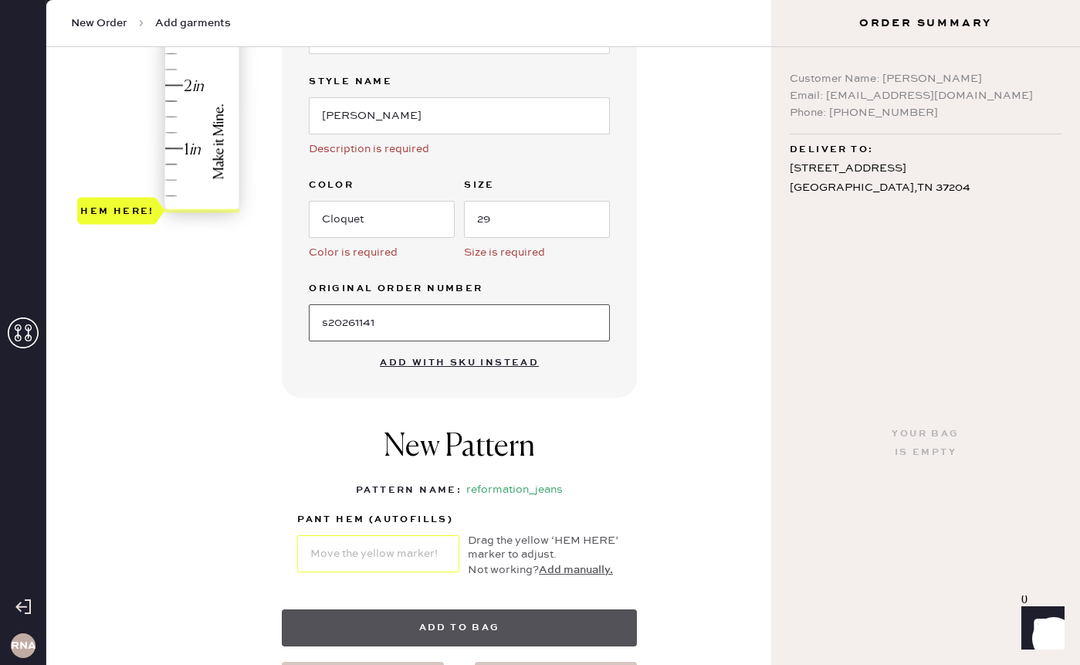
type input "s20261141"
click at [522, 614] on button "Add to bag" at bounding box center [459, 627] width 355 height 37
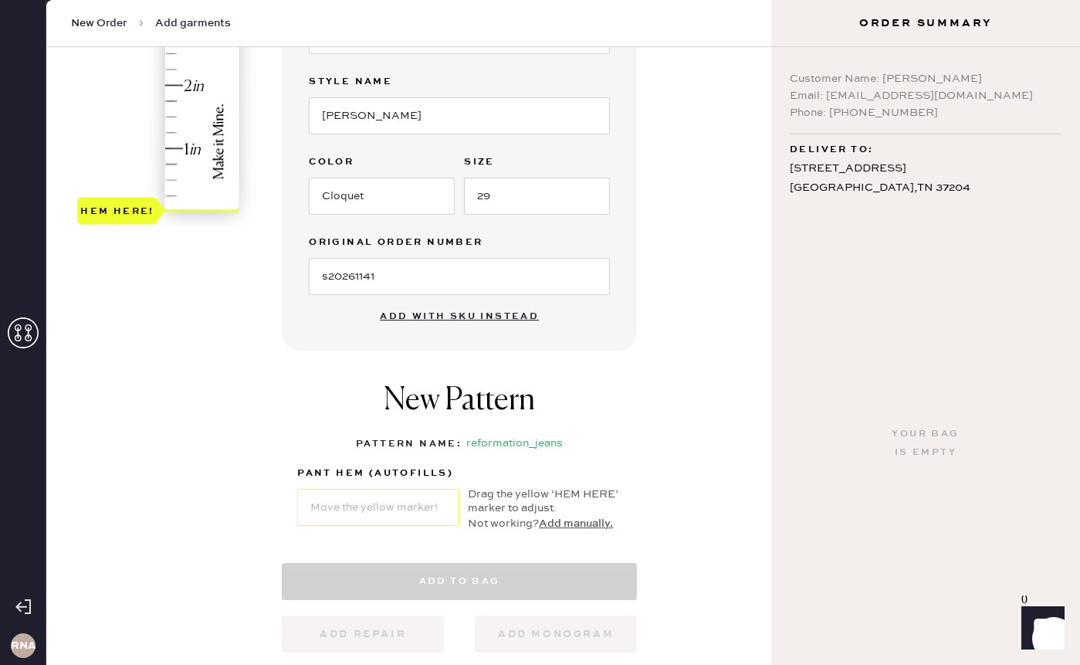
select select "2"
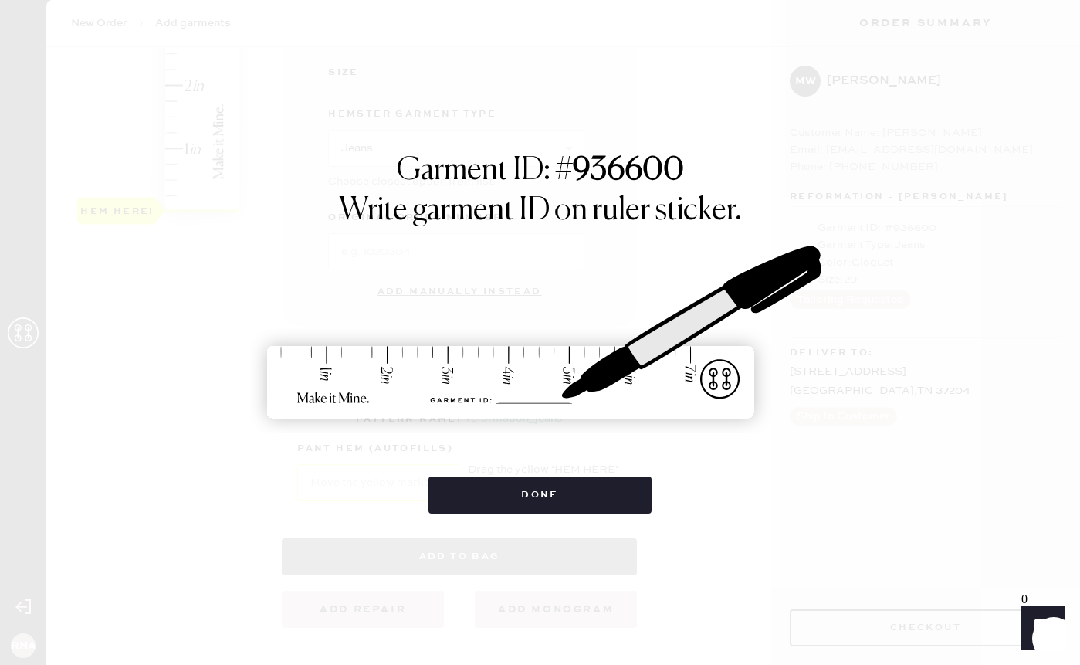
scroll to position [0, 0]
click at [595, 501] on button "Done" at bounding box center [540, 494] width 223 height 37
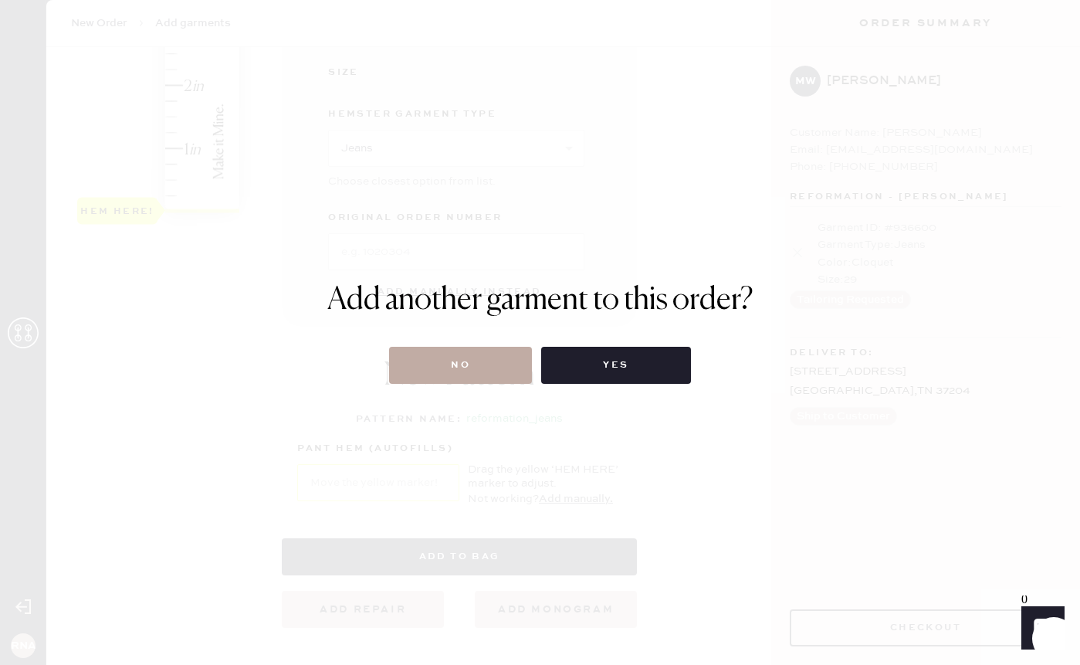
click at [521, 360] on button "No" at bounding box center [460, 365] width 143 height 37
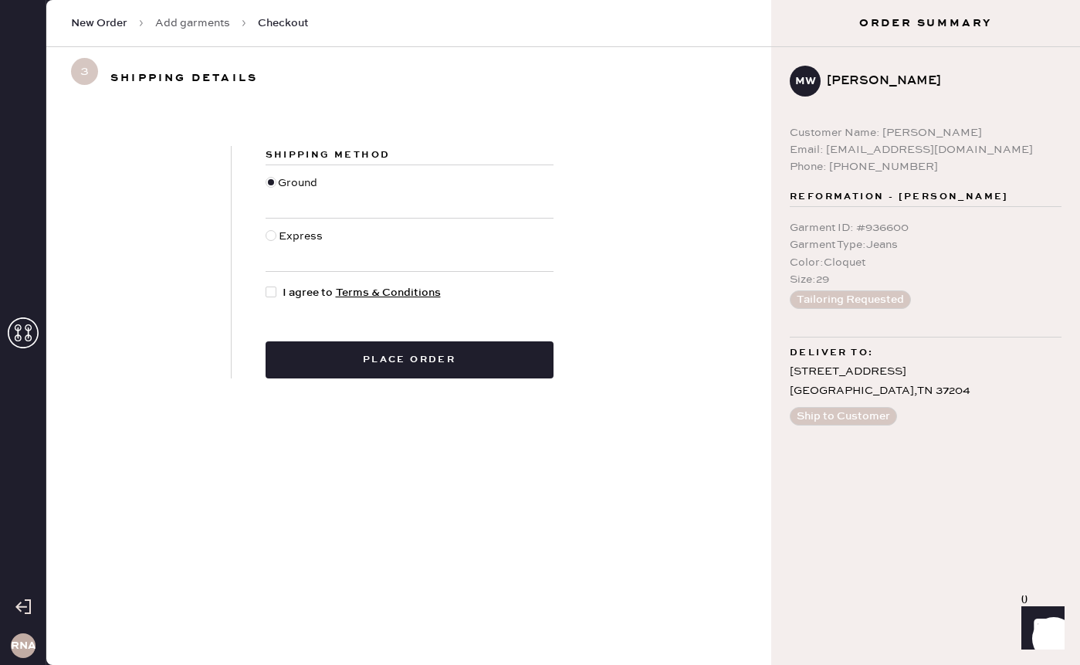
click at [283, 289] on span "I agree to Terms & Conditions" at bounding box center [362, 292] width 158 height 17
click at [266, 285] on input "I agree to Terms & Conditions" at bounding box center [266, 284] width 1 height 1
checkbox input "true"
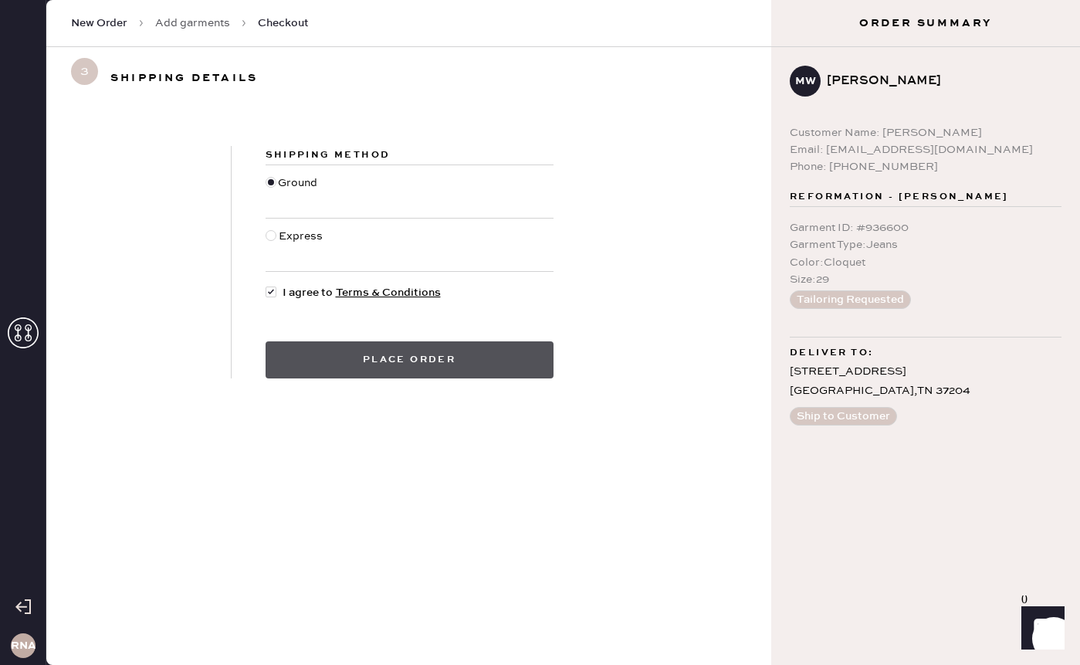
click at [401, 364] on button "Place order" at bounding box center [410, 359] width 288 height 37
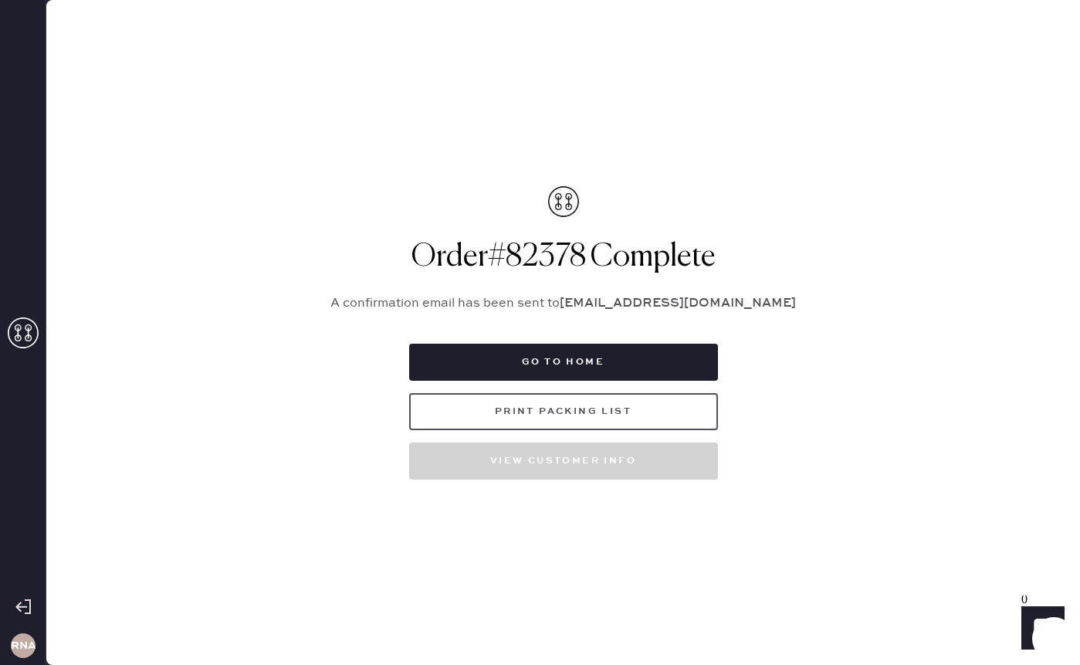
click at [488, 407] on button "Print Packing List" at bounding box center [563, 411] width 309 height 37
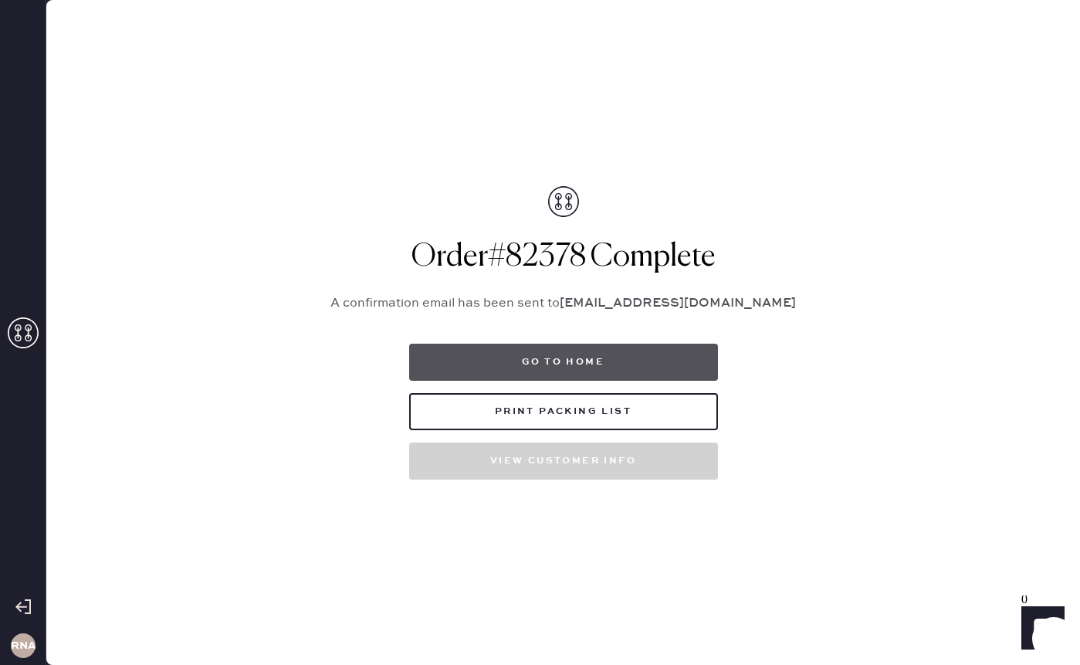
click at [623, 361] on button "Go to home" at bounding box center [563, 362] width 309 height 37
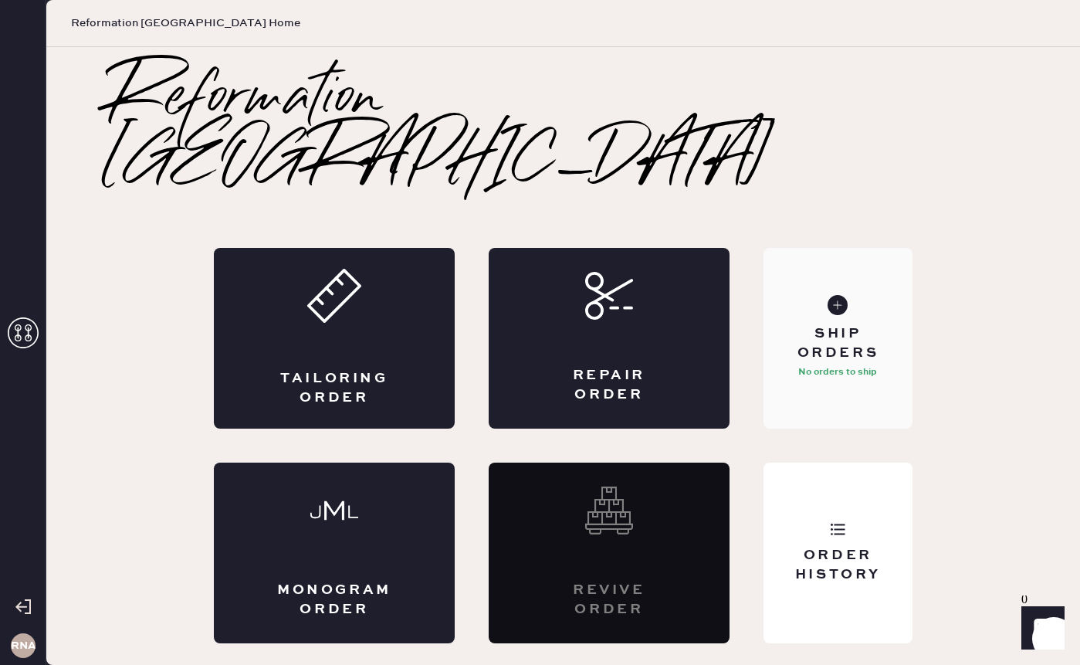
click at [827, 279] on div "Ship Orders No orders to ship" at bounding box center [838, 338] width 149 height 181
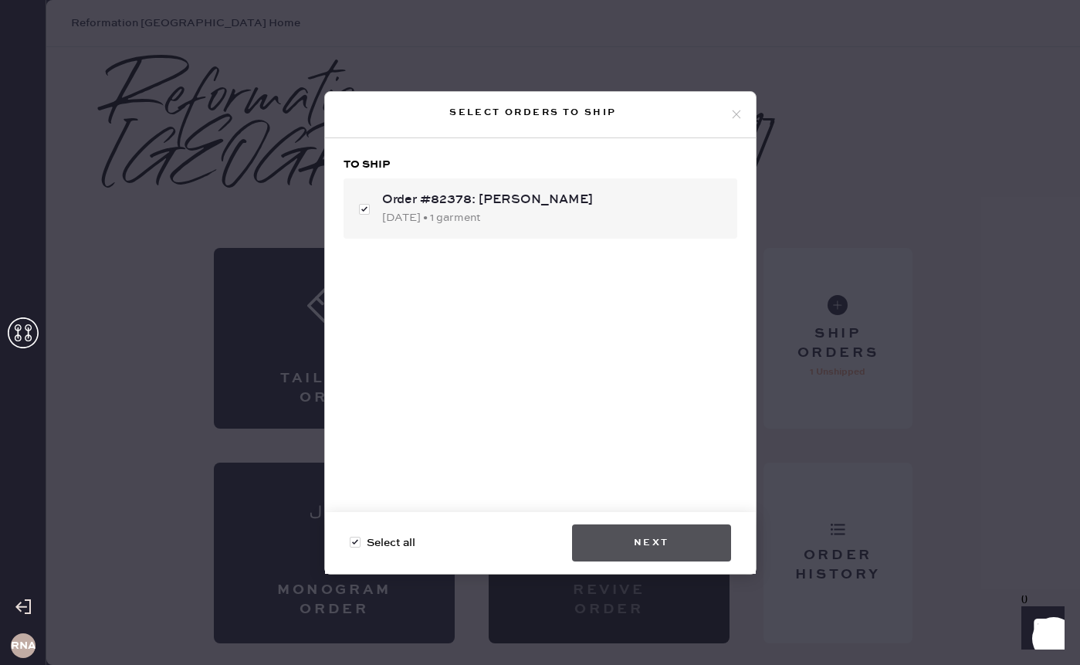
click at [647, 545] on button "Next" at bounding box center [651, 542] width 159 height 37
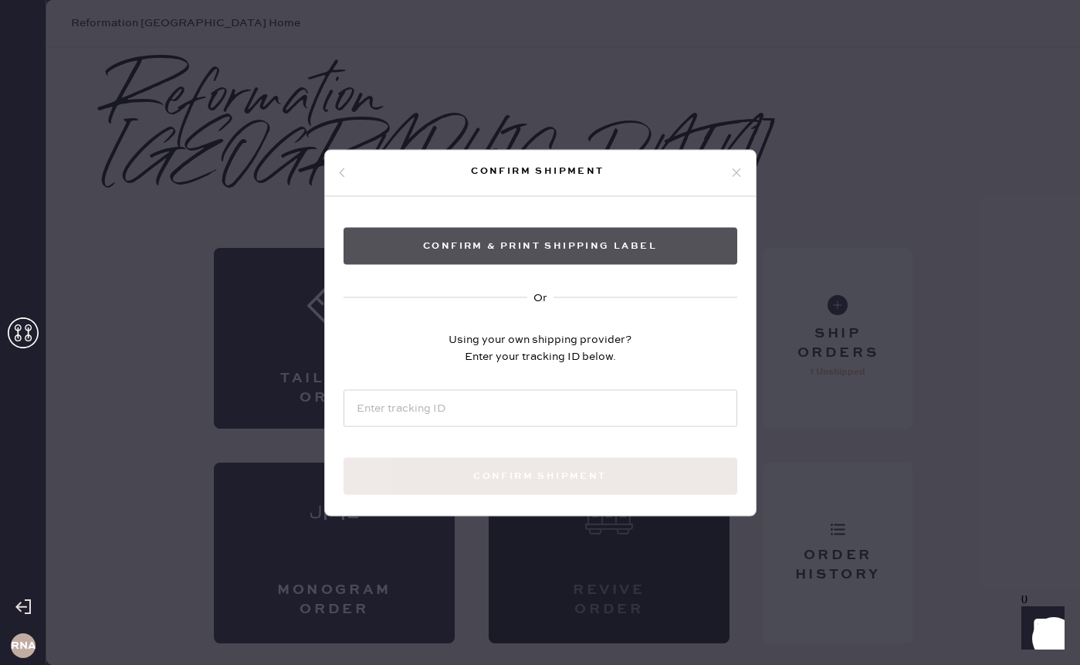
click at [615, 246] on button "Confirm & Print shipping label" at bounding box center [541, 245] width 394 height 37
